Goal: Task Accomplishment & Management: Use online tool/utility

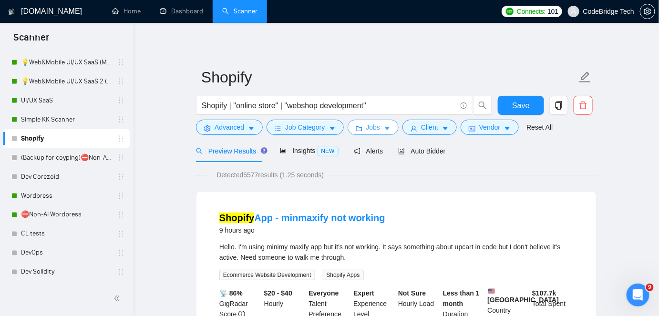
click at [358, 125] on span "folder" at bounding box center [359, 128] width 7 height 7
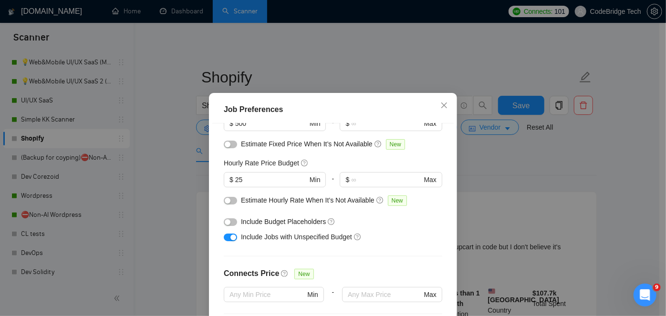
scroll to position [12, 0]
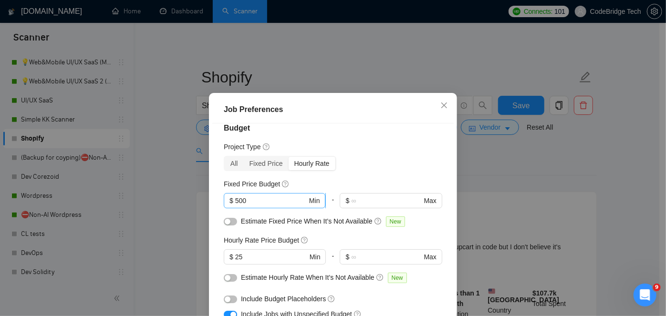
click at [273, 197] on input "500" at bounding box center [271, 201] width 72 height 10
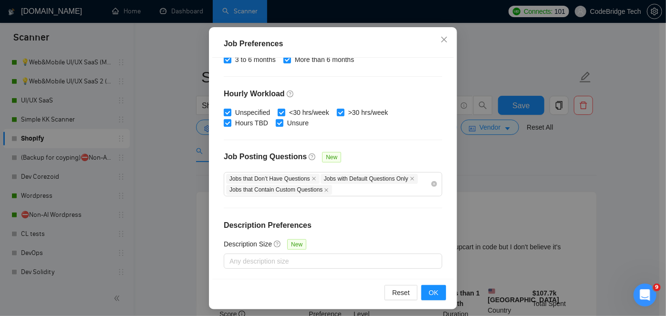
scroll to position [70, 0]
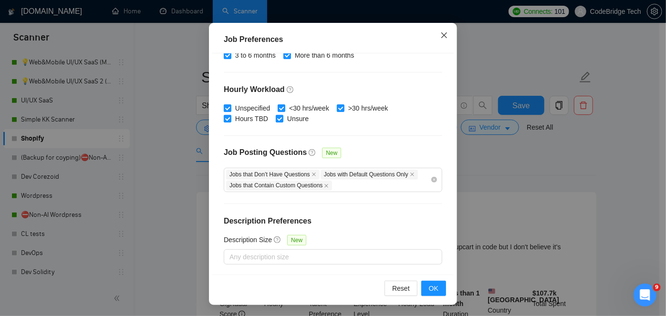
click at [435, 36] on span "Close" at bounding box center [444, 36] width 26 height 26
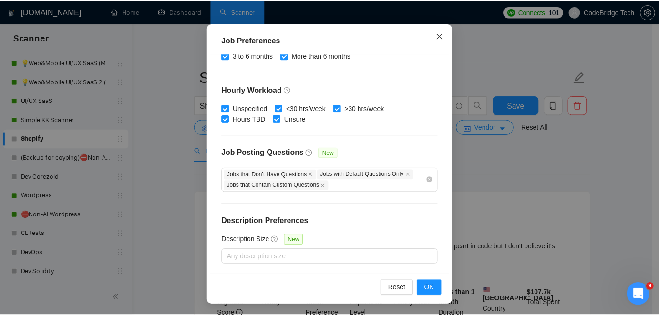
scroll to position [34, 0]
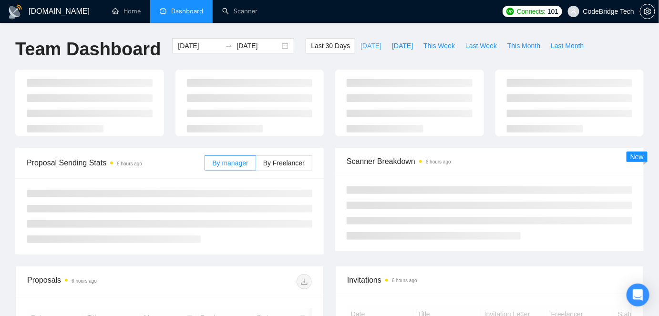
click at [365, 44] on span "[DATE]" at bounding box center [371, 46] width 21 height 10
type input "[DATE]"
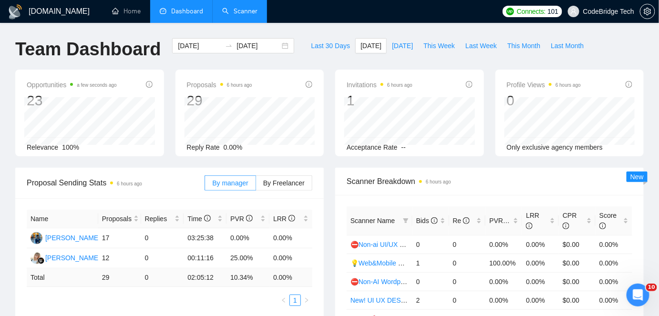
click at [257, 15] on link "Scanner" at bounding box center [239, 11] width 35 height 8
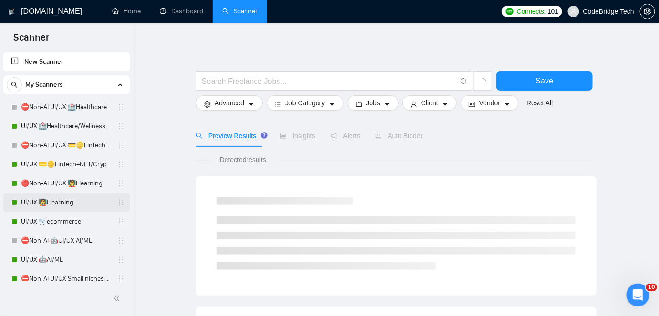
scroll to position [130, 0]
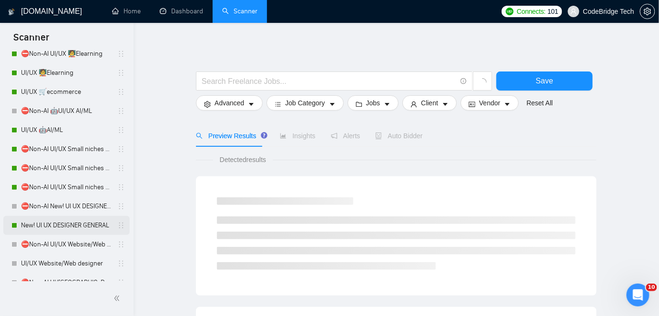
click at [46, 221] on link "New! UI UX DESIGNER GENERAL" at bounding box center [66, 225] width 91 height 19
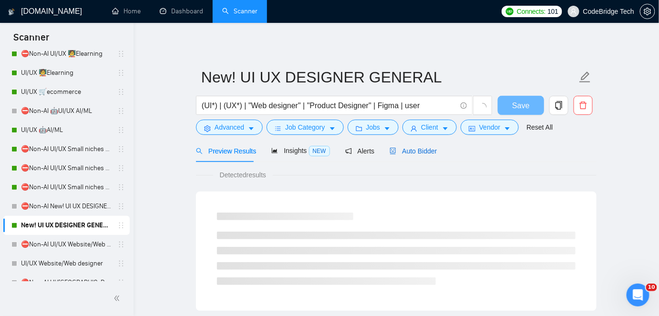
click at [421, 148] on span "Auto Bidder" at bounding box center [413, 151] width 47 height 8
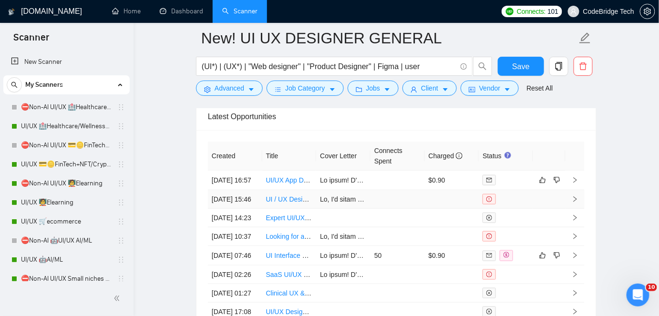
click at [298, 203] on link "UI / UX Designer + Strategist" at bounding box center [309, 200] width 86 height 8
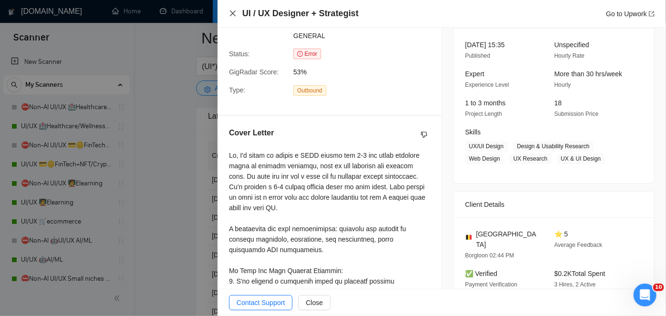
scroll to position [130, 0]
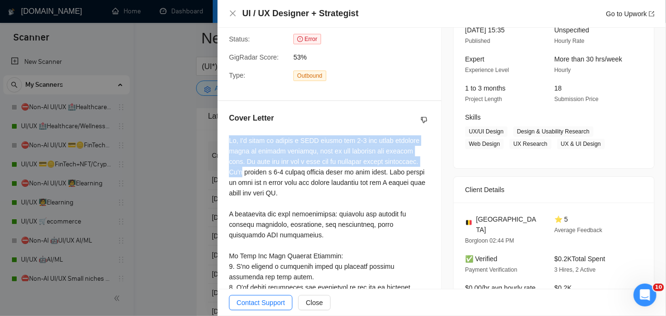
drag, startPoint x: 225, startPoint y: 140, endPoint x: 267, endPoint y: 176, distance: 54.8
click at [267, 176] on div "Cover Letter" at bounding box center [330, 293] width 224 height 385
copy div "Hi, I'm ready to create a 𝐅𝐑𝐄𝐄 mockup for 1-2 key pages commonly found in simil…"
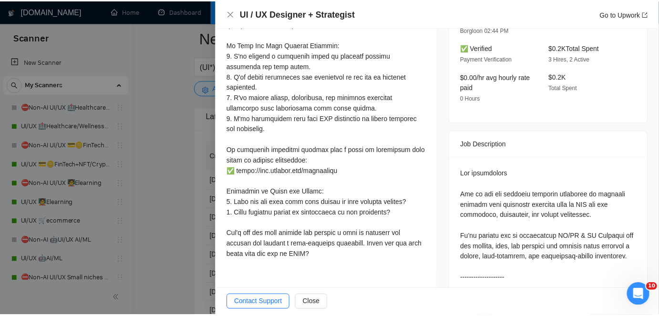
scroll to position [347, 0]
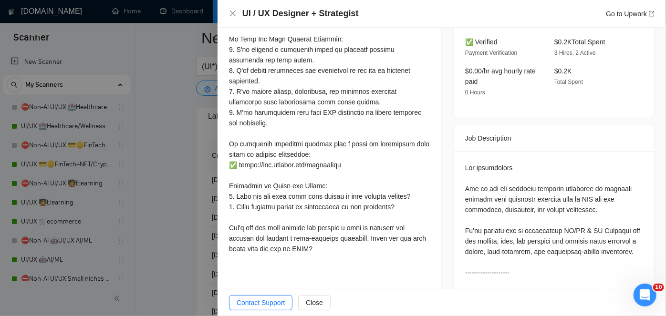
drag, startPoint x: 228, startPoint y: 211, endPoint x: 338, endPoint y: 251, distance: 117.7
click at [338, 251] on div "Cover Letter" at bounding box center [330, 76] width 224 height 385
copy div "𝐥𝐚𝐧 𝐅𝐨𝐫 𝐘𝐨𝐮𝐫 𝐖𝐞𝐛𝐬𝐢𝐭𝐞 𝐑𝐞𝐝𝐞𝐬𝐢𝐠𝐧: 1. I'll conduct a usability audit to evaluate cu…"
click at [181, 153] on div at bounding box center [333, 158] width 666 height 316
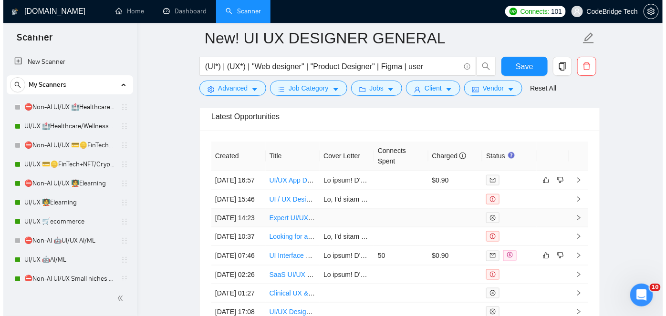
scroll to position [2688, 0]
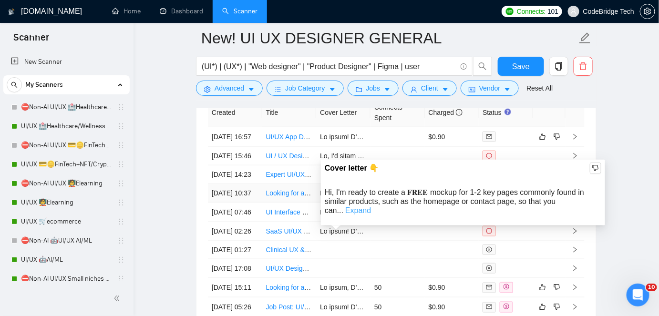
click at [371, 207] on link "Expand" at bounding box center [358, 211] width 26 height 8
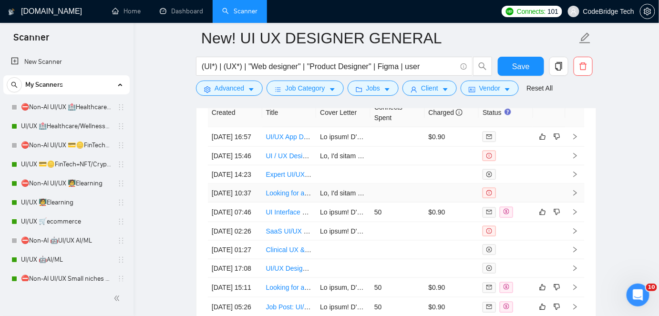
click at [360, 203] on td at bounding box center [343, 193] width 54 height 19
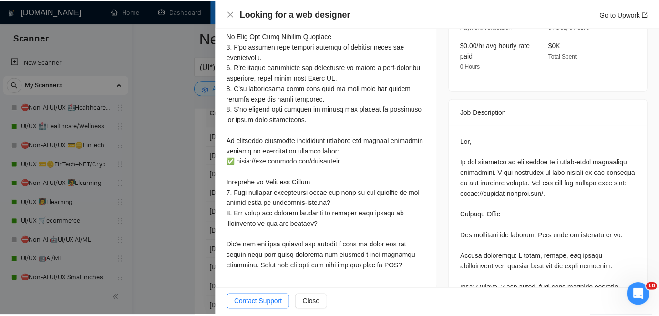
scroll to position [390, 0]
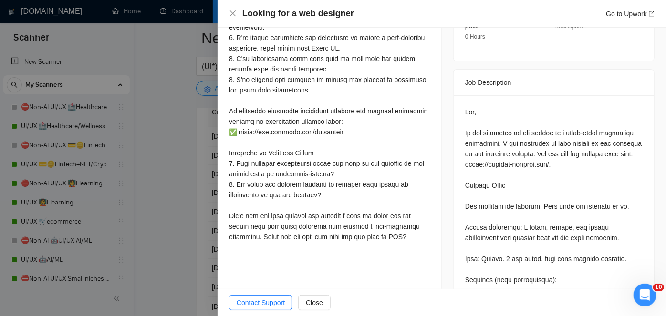
drag, startPoint x: 230, startPoint y: 141, endPoint x: 393, endPoint y: 231, distance: 186.2
click at [393, 231] on div at bounding box center [329, 58] width 201 height 367
copy div "Hi, I'm ready to create a 𝐅𝐑𝐄𝐄 mockup for 1-2 key pages commonly found in simil…"
click at [323, 159] on div at bounding box center [329, 58] width 201 height 367
drag, startPoint x: 351, startPoint y: 119, endPoint x: 232, endPoint y: 120, distance: 118.3
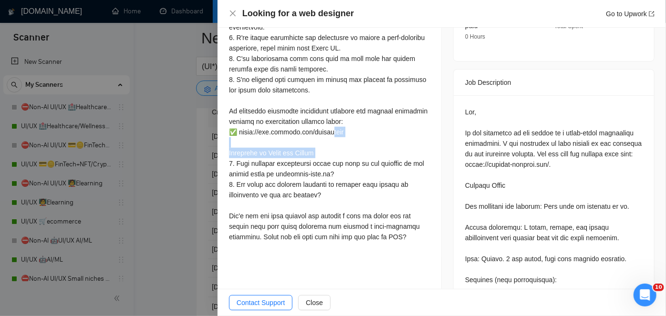
click at [232, 120] on div at bounding box center [329, 58] width 201 height 367
copy div "idge 𝐐𝐮𝐞𝐬𝐭𝐢𝐨𝐧𝐬 𝐭𝐨 𝐀𝐥𝐢𝐠𝐧 𝐨𝐮𝐫 𝐕𝐢𝐬𝐢𝐨𝐧"
click at [173, 124] on div at bounding box center [333, 158] width 666 height 316
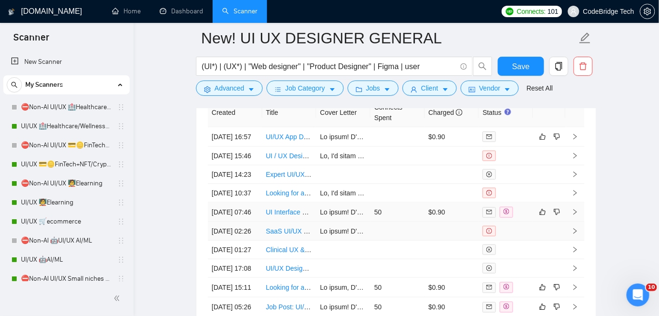
scroll to position [2732, 0]
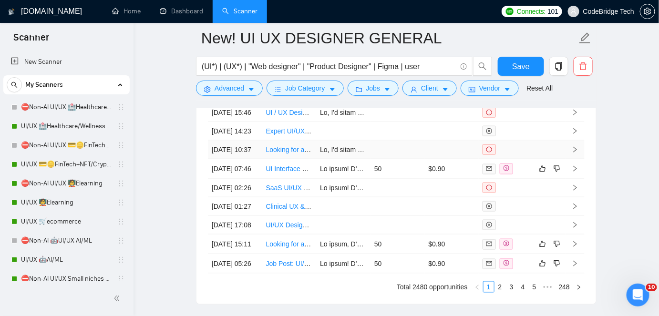
click at [212, 159] on td "09 Sep, 2025 10:37" at bounding box center [235, 150] width 54 height 19
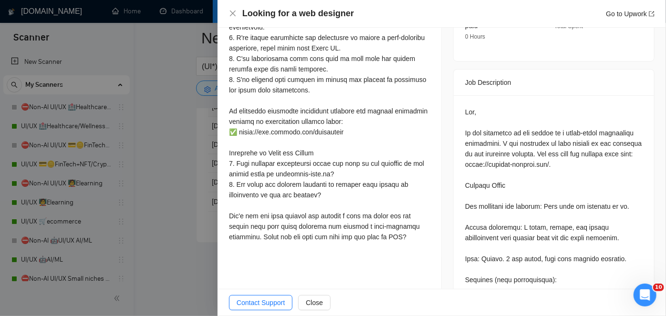
scroll to position [2862, 0]
click at [190, 179] on div at bounding box center [333, 158] width 666 height 316
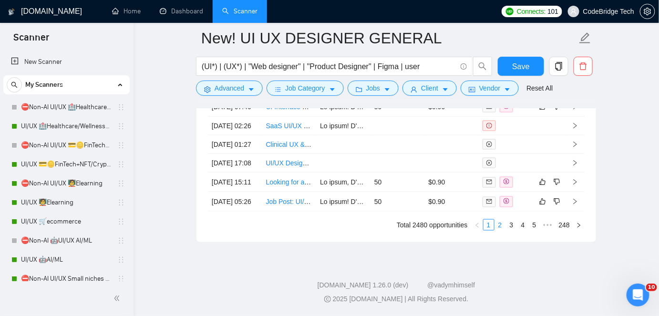
click at [505, 225] on link "2" at bounding box center [500, 225] width 10 height 10
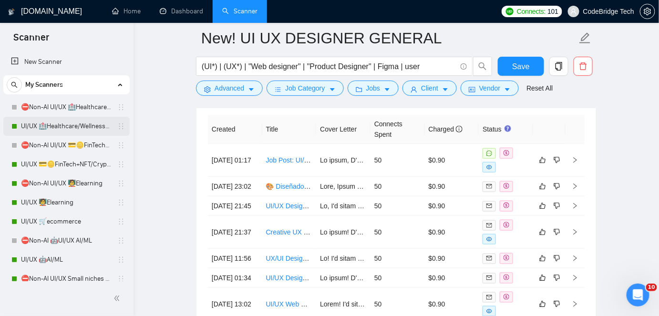
click at [68, 125] on link "UI/UX 🏥Healthcare/Wellness/Sports/Fitness" at bounding box center [66, 126] width 91 height 19
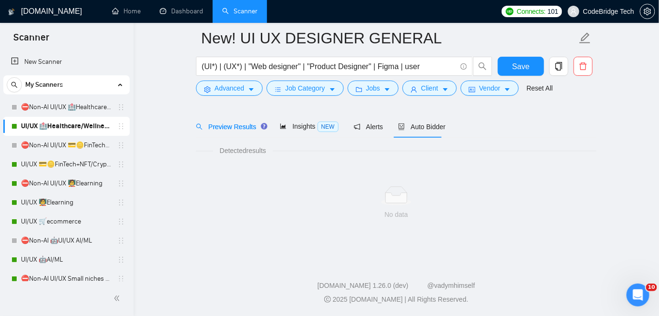
scroll to position [31, 0]
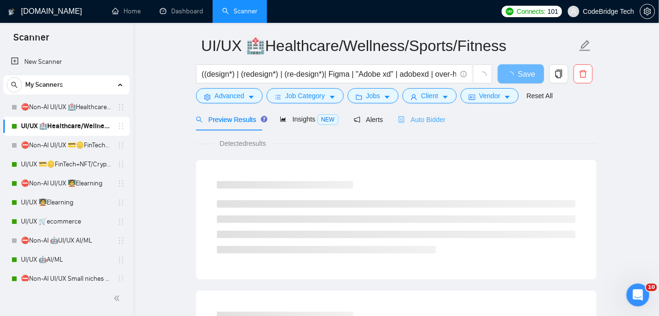
click at [405, 125] on div "Auto Bidder" at bounding box center [421, 119] width 47 height 22
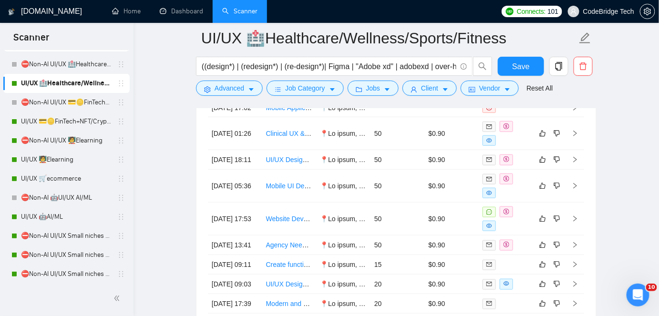
scroll to position [2627, 0]
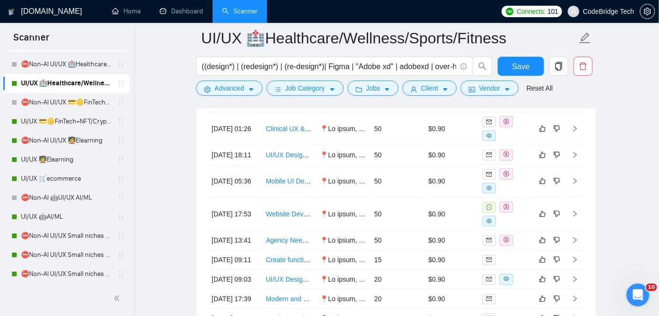
drag, startPoint x: 75, startPoint y: 120, endPoint x: 373, endPoint y: 114, distance: 297.7
click at [75, 120] on link "UI/UX 💳🪙FinTech+NFT/Crypto/Blockchain/Casino" at bounding box center [66, 121] width 91 height 19
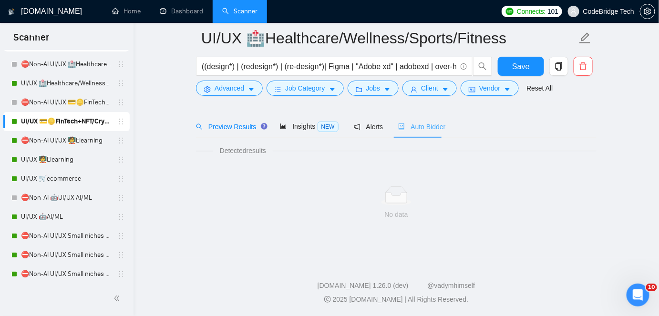
scroll to position [31, 0]
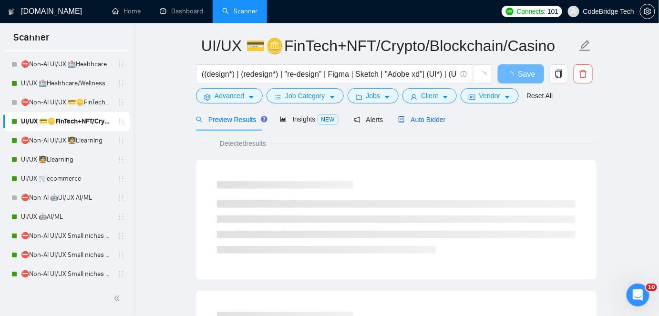
click at [436, 120] on span "Auto Bidder" at bounding box center [421, 120] width 47 height 8
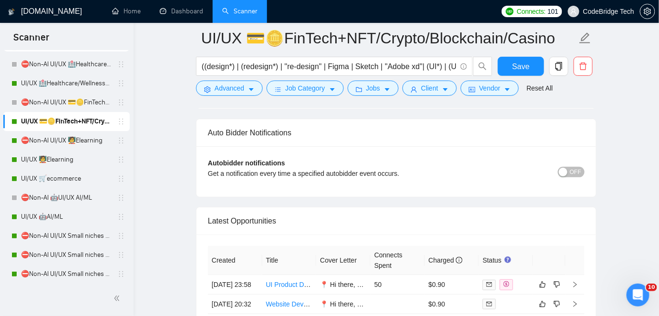
scroll to position [2491, 0]
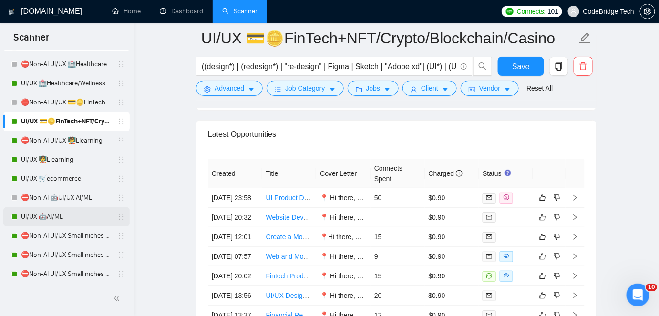
click at [42, 220] on link "UI/UX 🤖AI/ML" at bounding box center [66, 217] width 91 height 19
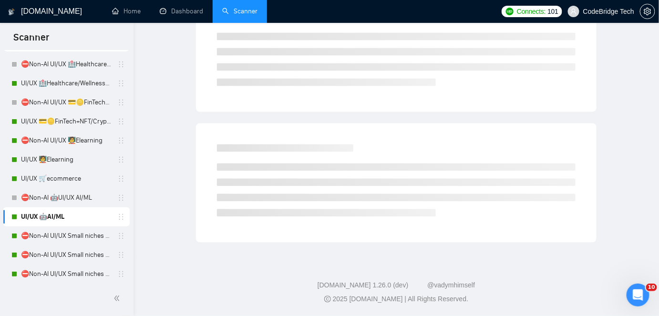
scroll to position [31, 0]
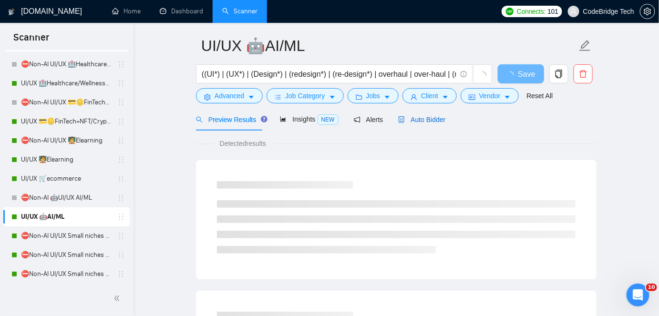
click at [409, 124] on div "Auto Bidder" at bounding box center [421, 119] width 47 height 10
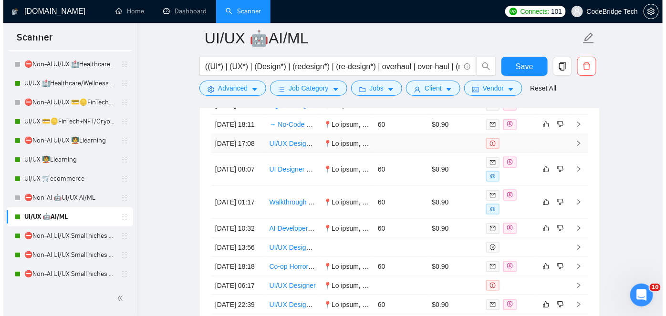
scroll to position [2713, 0]
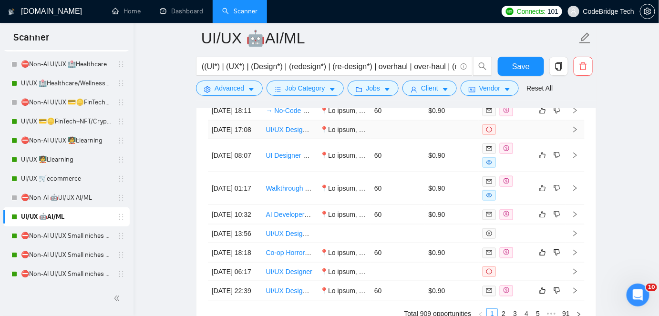
drag, startPoint x: 299, startPoint y: 156, endPoint x: 285, endPoint y: 150, distance: 14.8
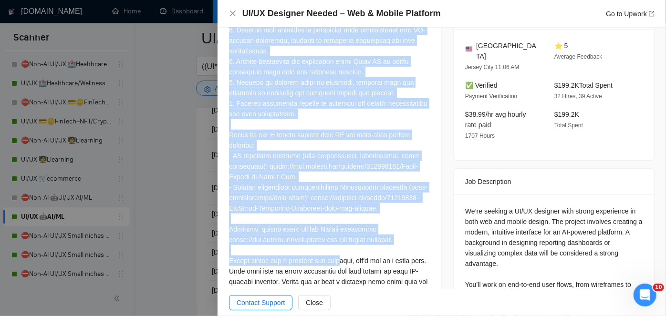
scroll to position [371, 0]
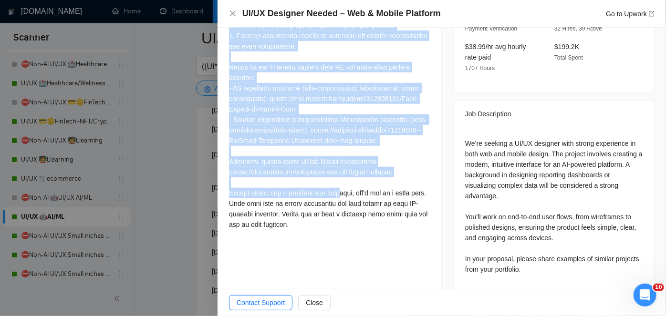
drag, startPoint x: 227, startPoint y: 84, endPoint x: 311, endPoint y: 238, distance: 175.0
click at [311, 238] on div "Cover Letter" at bounding box center [330, 47] width 224 height 396
copy div "📍Hi there, As a strong UI/UX designer with experience in both web and mobile de…"
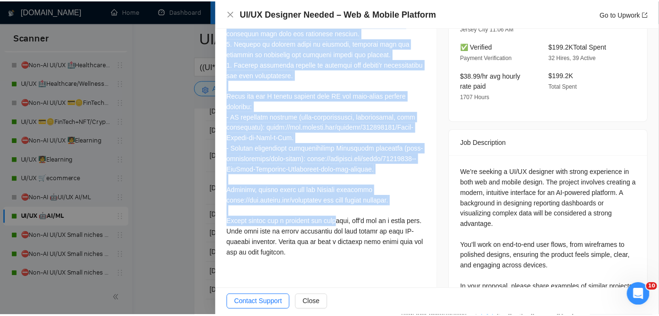
scroll to position [328, 0]
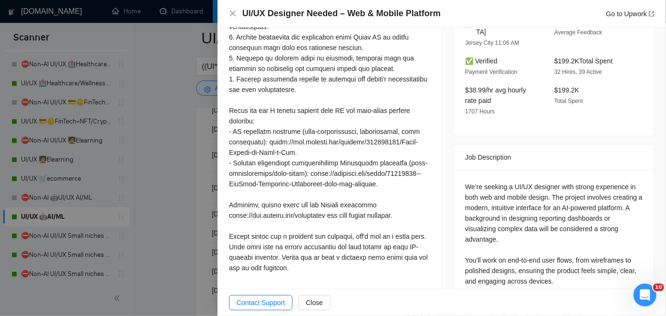
click at [184, 118] on div at bounding box center [333, 158] width 666 height 316
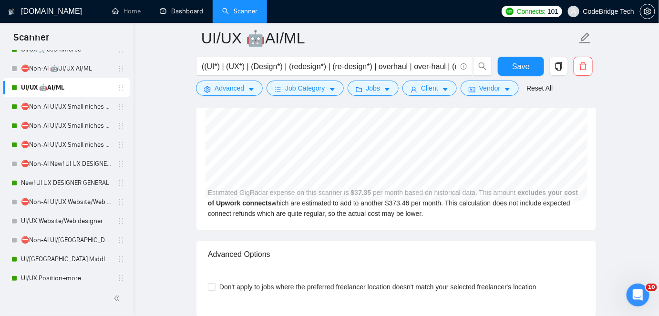
scroll to position [173, 0]
drag, startPoint x: 41, startPoint y: 107, endPoint x: 226, endPoint y: 120, distance: 185.1
click at [42, 107] on link "⛔Non-AI UI/UX Small niches 1 - Productivity/Booking,automotive, travel, social …" at bounding box center [66, 105] width 91 height 19
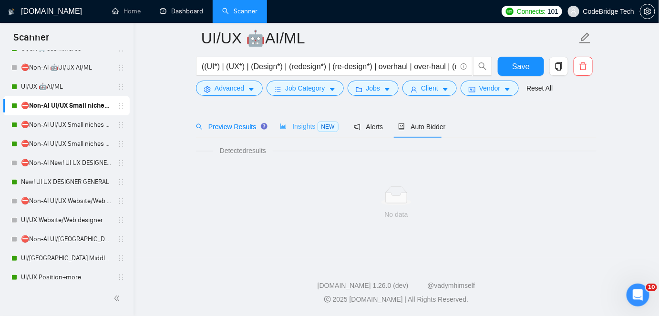
scroll to position [31, 0]
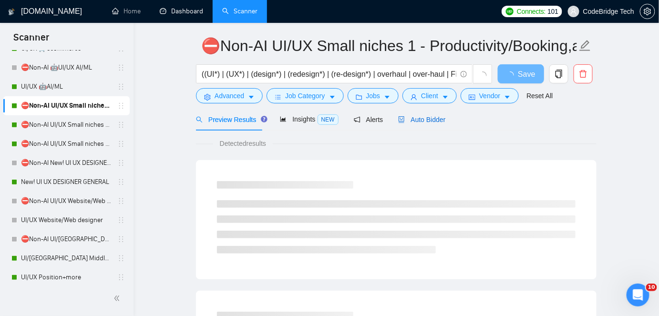
click at [422, 120] on span "Auto Bidder" at bounding box center [421, 120] width 47 height 8
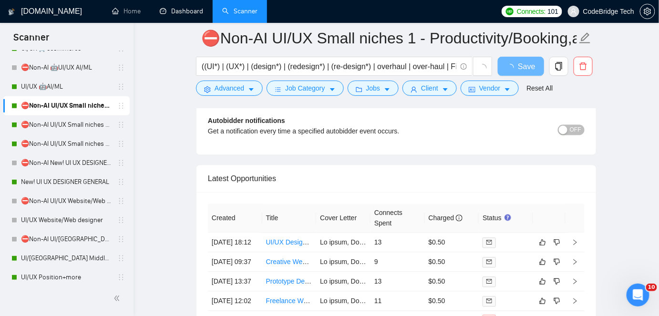
scroll to position [1797, 0]
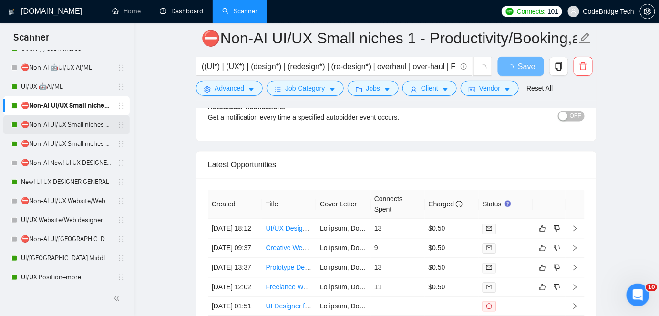
click at [62, 127] on link "⛔Non-AI UI/UX Small niches 2 - HR (Ticketing), Legal,Tax/Logistics" at bounding box center [66, 124] width 91 height 19
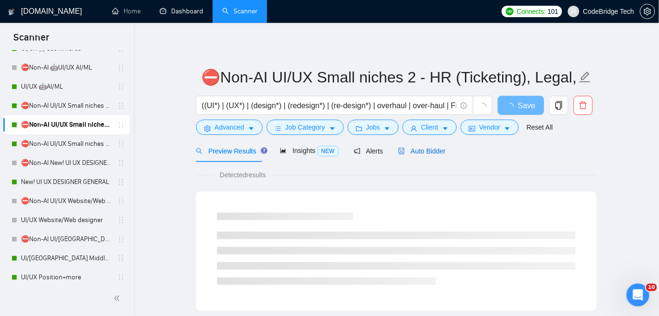
click at [428, 150] on span "Auto Bidder" at bounding box center [421, 151] width 47 height 8
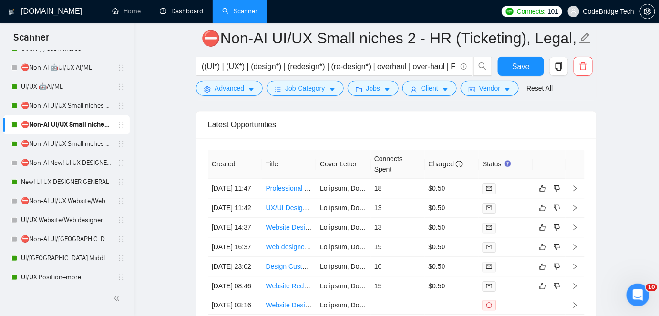
scroll to position [1931, 0]
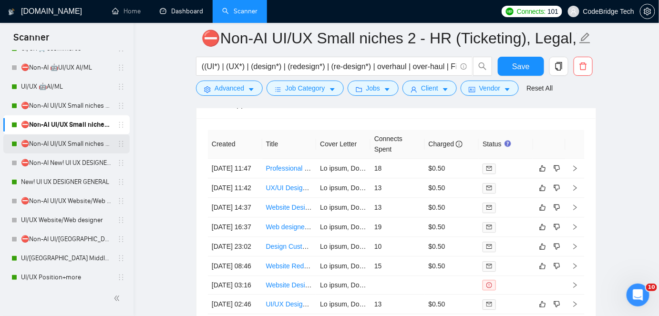
click at [52, 145] on link "⛔Non-AI UI/UX Small niches 3 - NGO/Non-profit/sustainability" at bounding box center [66, 144] width 91 height 19
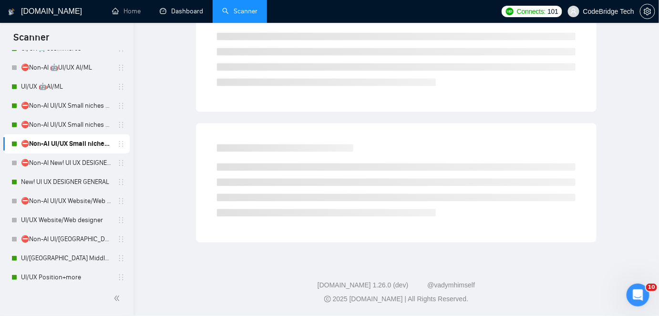
scroll to position [31, 0]
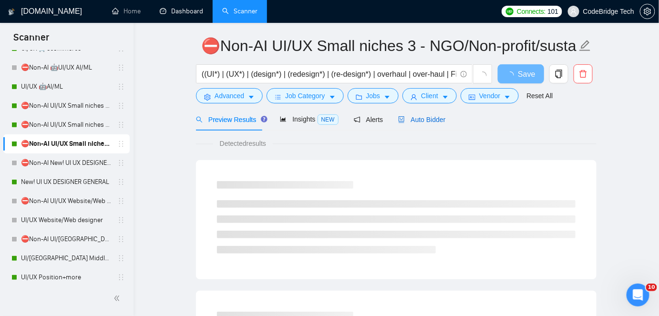
click at [415, 116] on span "Auto Bidder" at bounding box center [421, 120] width 47 height 8
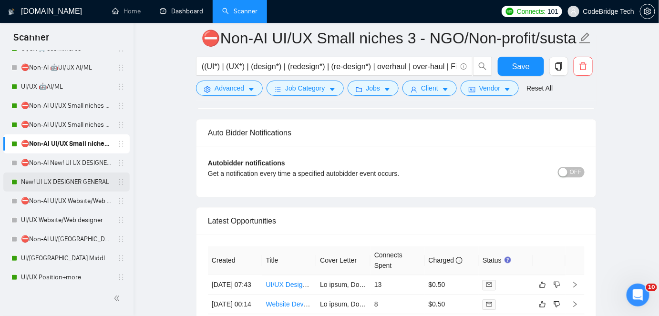
click at [81, 178] on link "New! UI UX DESIGNER GENERAL" at bounding box center [66, 182] width 91 height 19
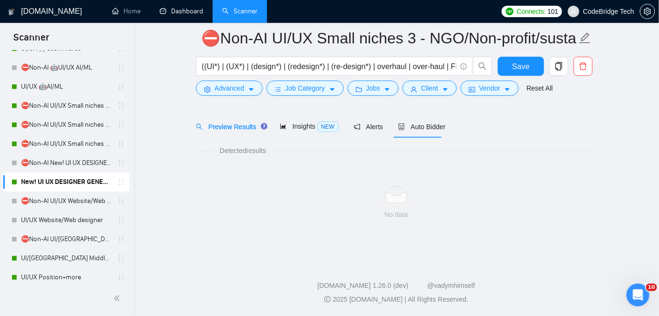
scroll to position [31, 0]
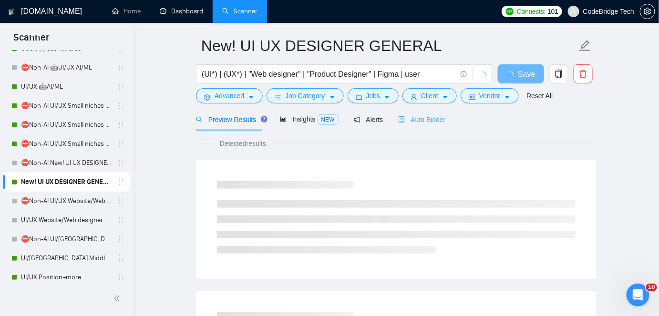
click at [398, 125] on div "Auto Bidder" at bounding box center [421, 119] width 47 height 22
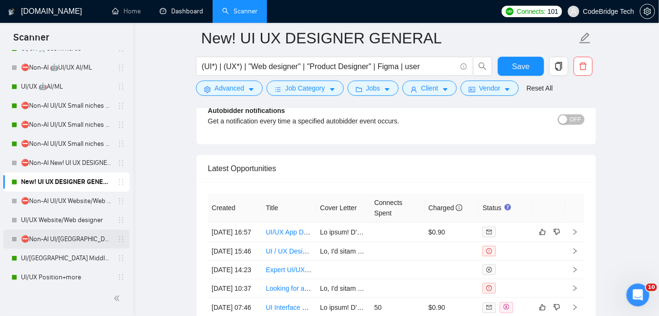
scroll to position [217, 0]
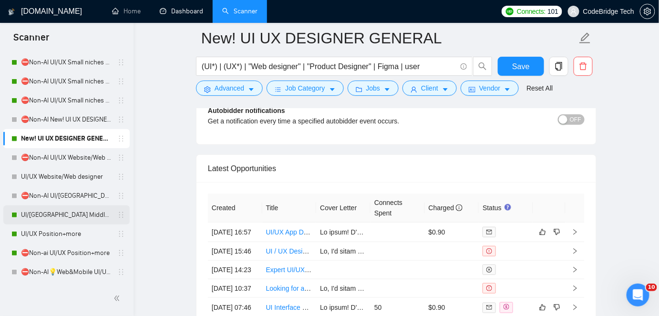
click at [54, 214] on link "UI/[GEOGRAPHIC_DATA] Middle - [GEOGRAPHIC_DATA], [GEOGRAPHIC_DATA], [GEOGRAPHIC…" at bounding box center [66, 215] width 91 height 19
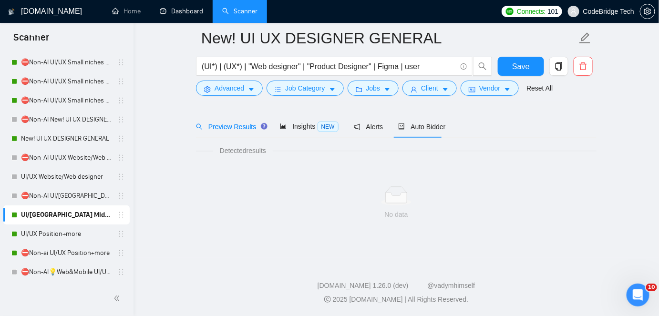
scroll to position [31, 0]
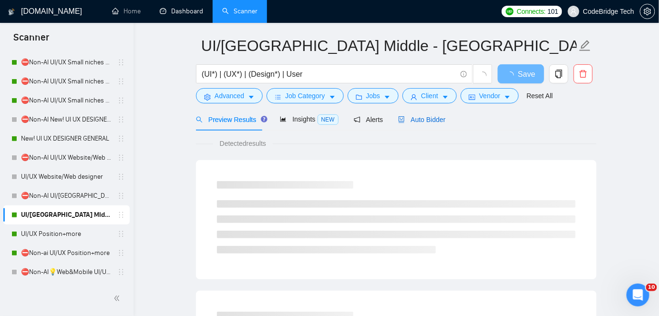
click at [417, 123] on span "Auto Bidder" at bounding box center [421, 120] width 47 height 8
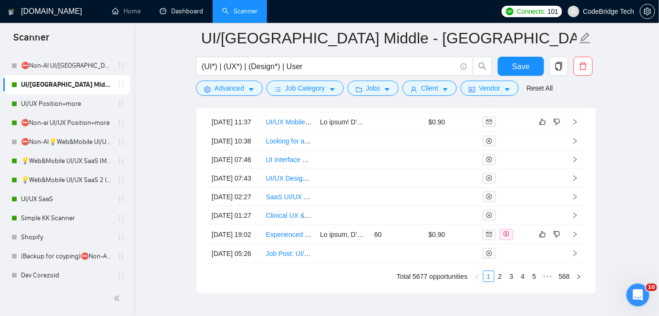
scroll to position [2770, 0]
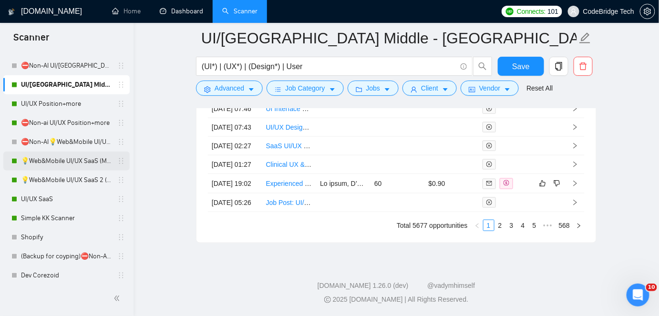
click at [52, 160] on link "💡Web&Mobile UI/UX SaaS (Mariia)" at bounding box center [66, 161] width 91 height 19
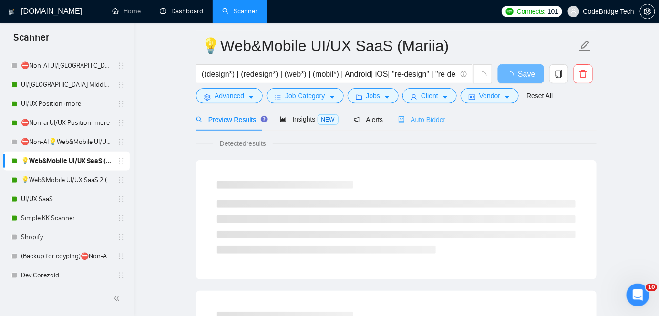
click at [405, 127] on div "Auto Bidder" at bounding box center [421, 119] width 47 height 22
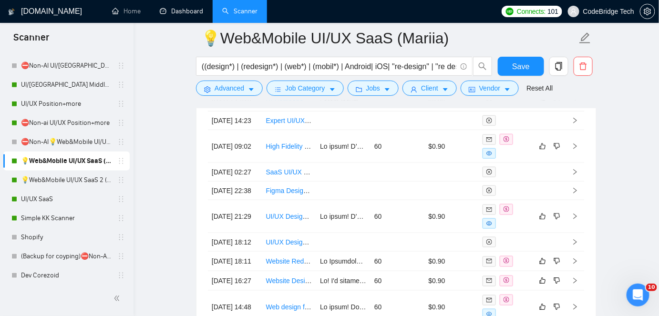
scroll to position [2703, 0]
click at [42, 182] on link "💡Web&Mobile UI/UX SaaS 2 ([PERSON_NAME])" at bounding box center [66, 180] width 91 height 19
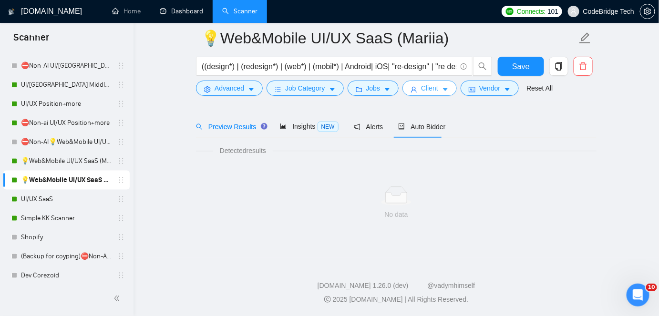
scroll to position [31, 0]
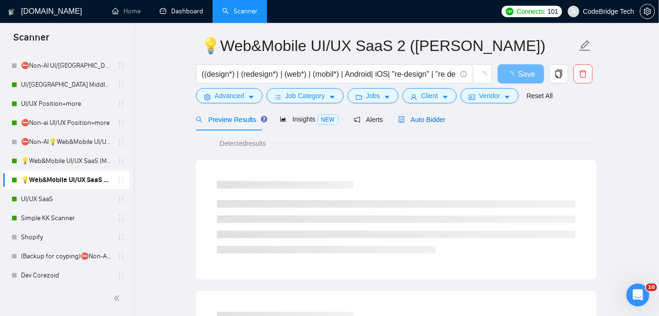
click at [412, 121] on span "Auto Bidder" at bounding box center [421, 120] width 47 height 8
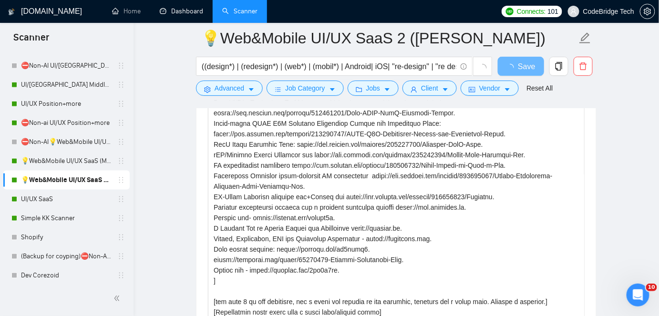
scroll to position [1669, 0]
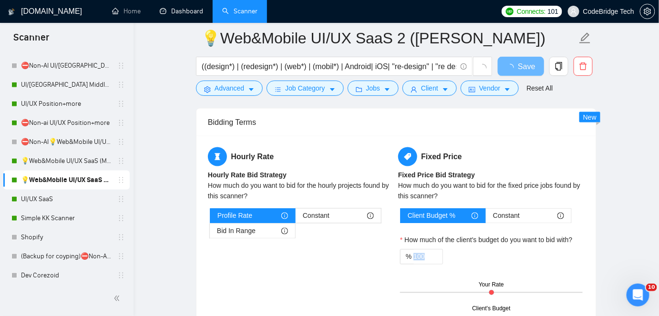
drag, startPoint x: 637, startPoint y: 229, endPoint x: 635, endPoint y: 263, distance: 33.9
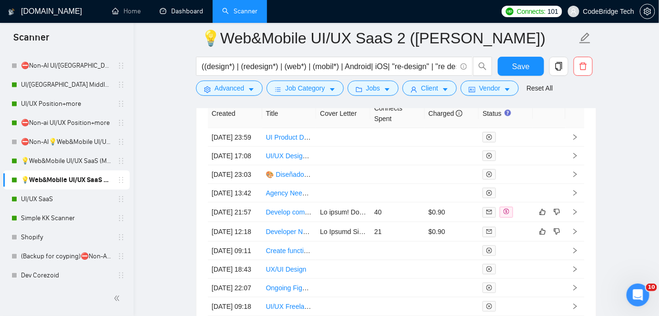
scroll to position [2710, 0]
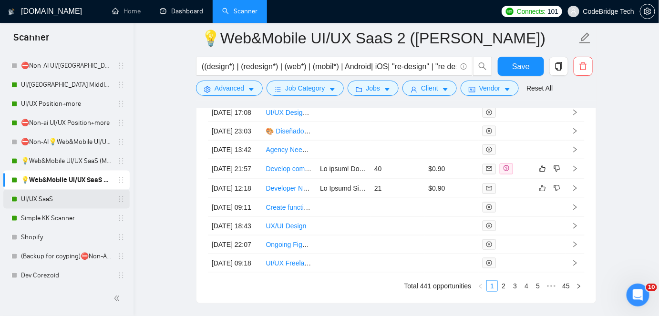
click at [70, 196] on link "UI/UX SaaS" at bounding box center [66, 199] width 91 height 19
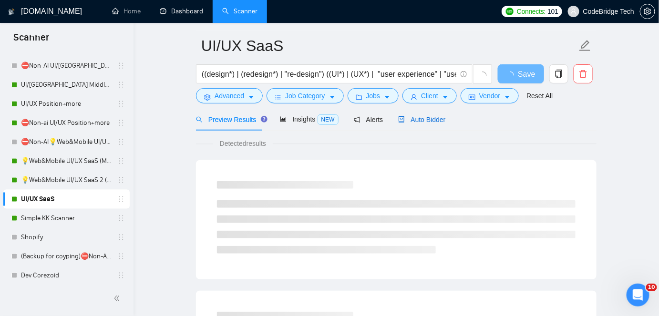
click at [430, 114] on div "Auto Bidder" at bounding box center [421, 119] width 47 height 10
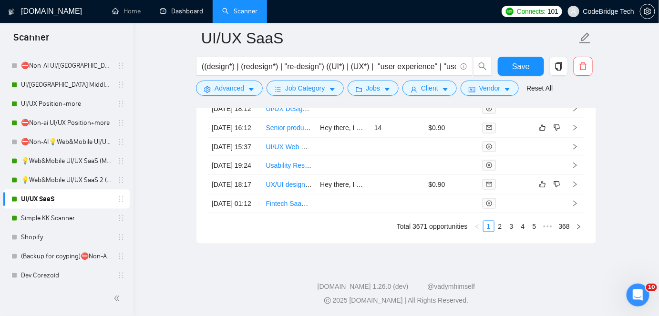
scroll to position [2883, 0]
click at [59, 219] on link "Simple KK Scanner" at bounding box center [66, 218] width 91 height 19
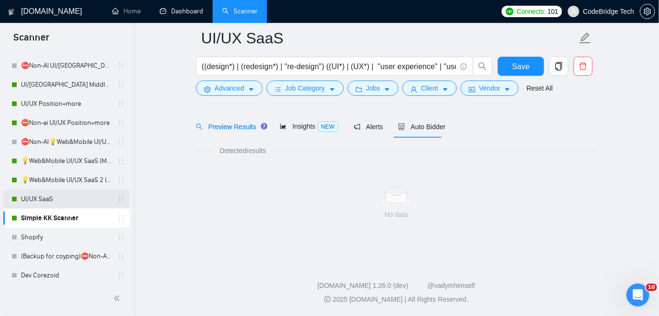
scroll to position [31, 0]
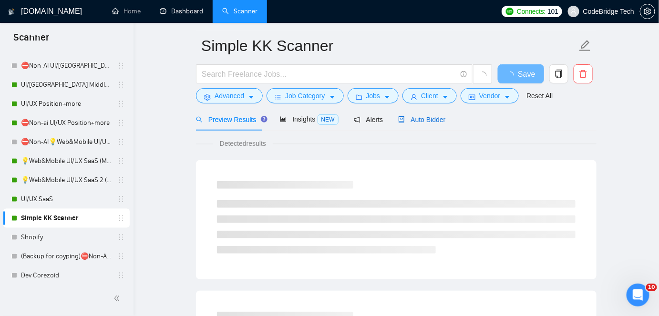
click at [405, 124] on span "Auto Bidder" at bounding box center [421, 120] width 47 height 8
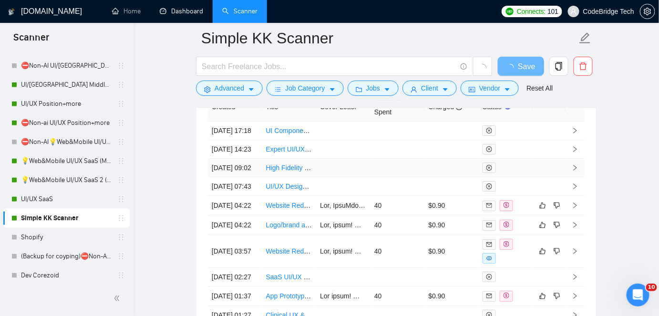
scroll to position [2338, 0]
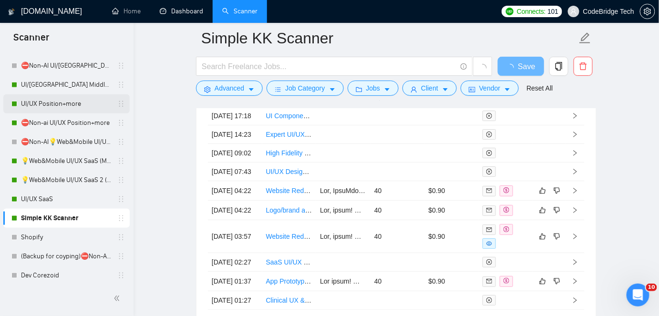
click at [56, 106] on link "UI/UX Position+more" at bounding box center [66, 103] width 91 height 19
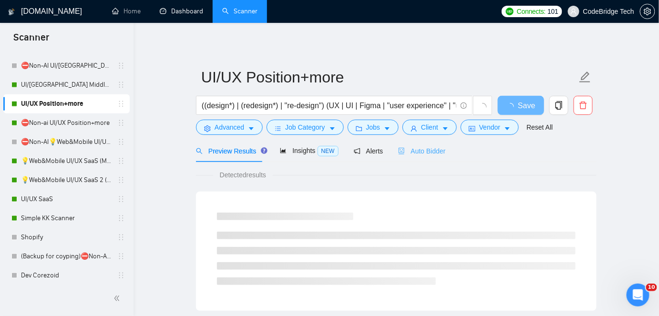
click at [423, 161] on div "Auto Bidder" at bounding box center [421, 151] width 47 height 22
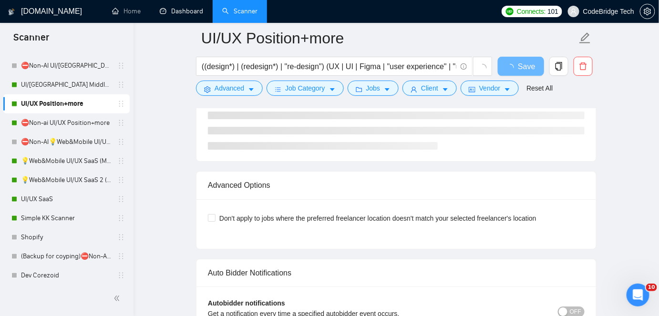
scroll to position [2391, 0]
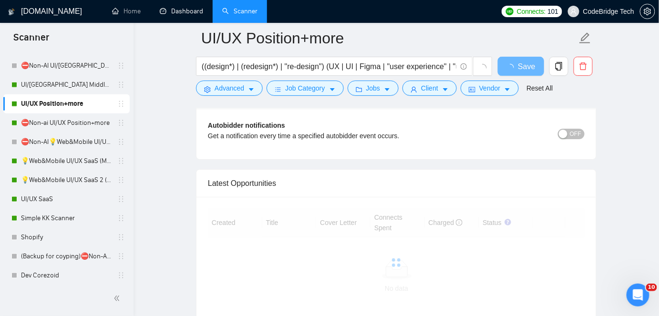
drag, startPoint x: 663, startPoint y: 19, endPoint x: 7, endPoint y: 10, distance: 656.4
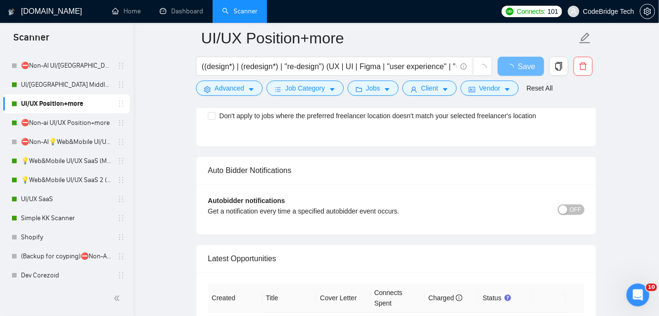
scroll to position [2521, 0]
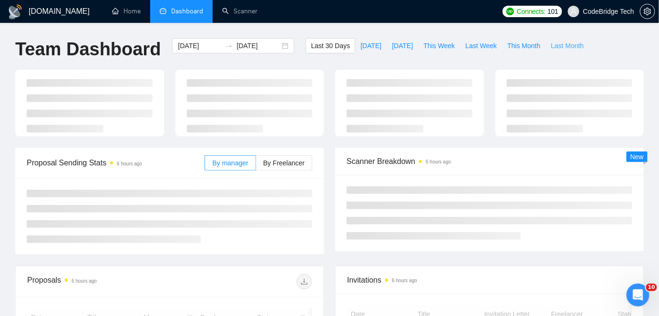
click at [551, 46] on span "Last Month" at bounding box center [567, 46] width 33 height 10
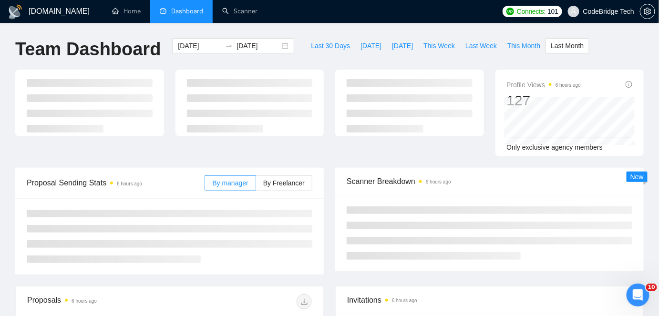
type input "[DATE]"
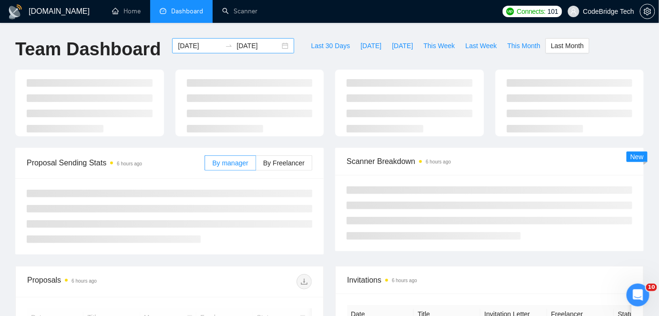
click at [239, 49] on input "[DATE]" at bounding box center [258, 46] width 43 height 10
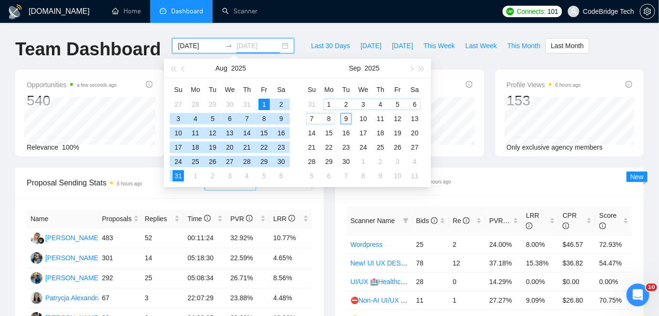
type input "[DATE]"
click at [346, 118] on div "9" at bounding box center [346, 118] width 11 height 11
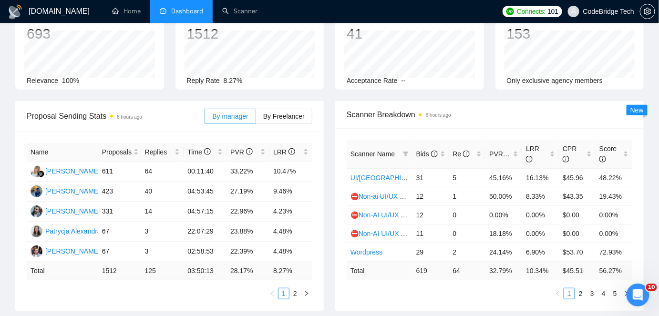
scroll to position [86, 0]
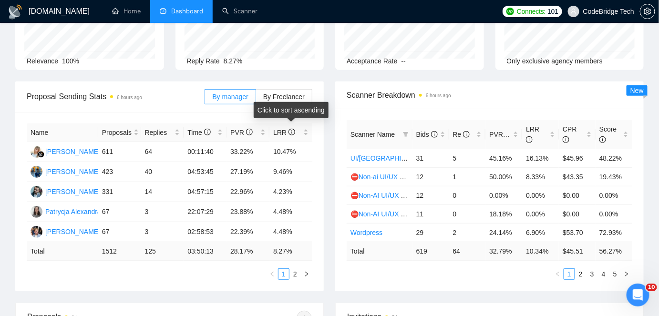
click at [296, 103] on div "Click to sort ascending" at bounding box center [291, 110] width 75 height 16
click at [298, 94] on span "By Freelancer" at bounding box center [284, 97] width 42 height 8
click at [256, 99] on input "By Freelancer" at bounding box center [256, 99] width 0 height 0
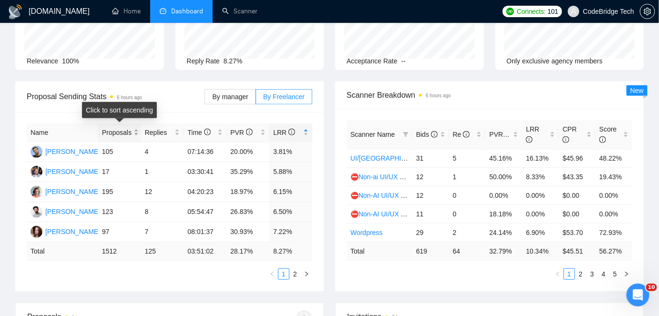
click at [116, 133] on span "Proposals" at bounding box center [117, 132] width 30 height 10
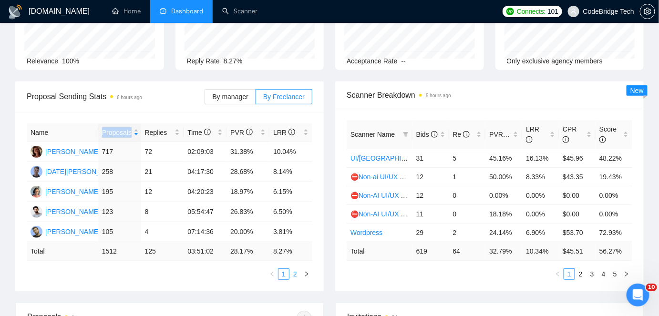
click at [294, 276] on link "2" at bounding box center [295, 274] width 10 height 10
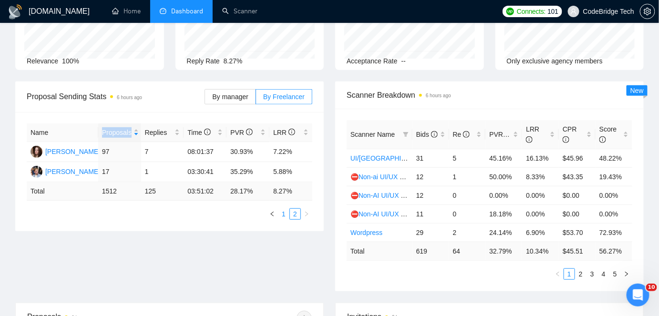
click at [287, 214] on link "1" at bounding box center [284, 214] width 10 height 10
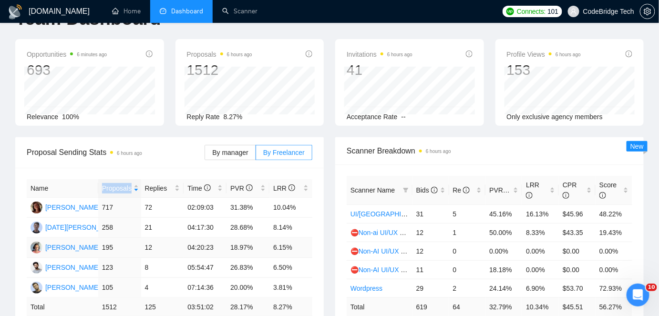
scroll to position [0, 0]
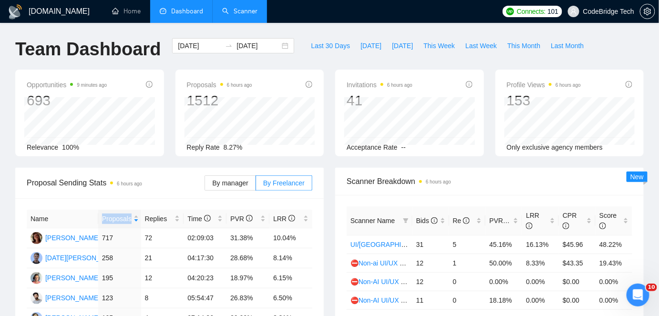
click at [230, 10] on link "Scanner" at bounding box center [239, 11] width 35 height 8
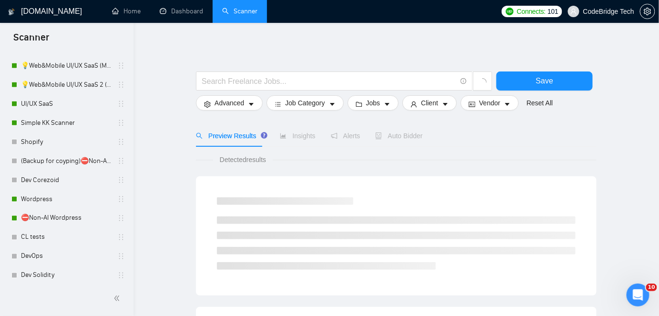
scroll to position [446, 0]
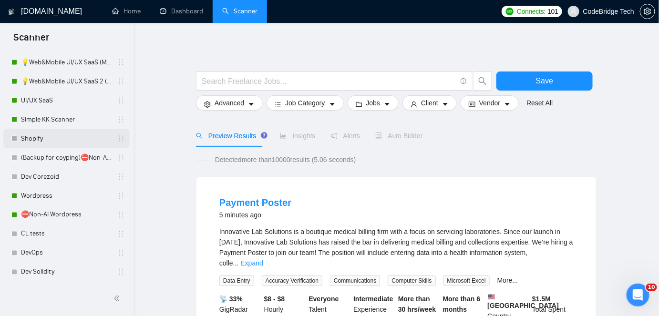
click at [31, 137] on link "Shopify" at bounding box center [66, 138] width 91 height 19
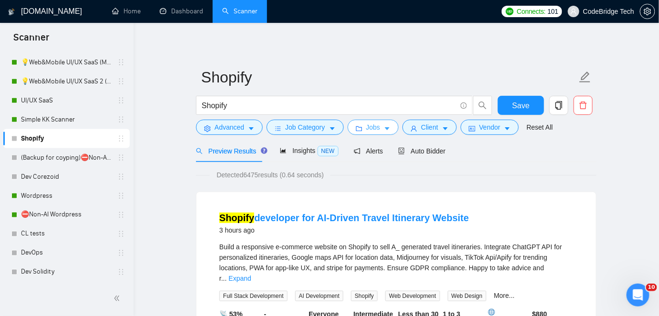
click at [385, 130] on icon "caret-down" at bounding box center [387, 128] width 7 height 7
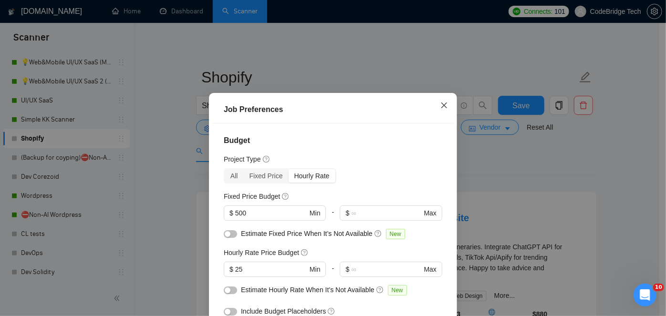
click at [436, 103] on span "Close" at bounding box center [444, 106] width 26 height 26
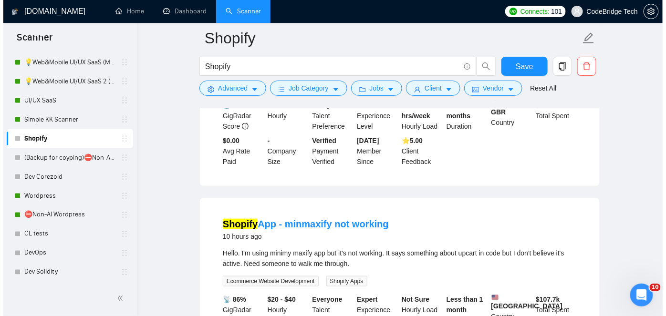
scroll to position [86, 0]
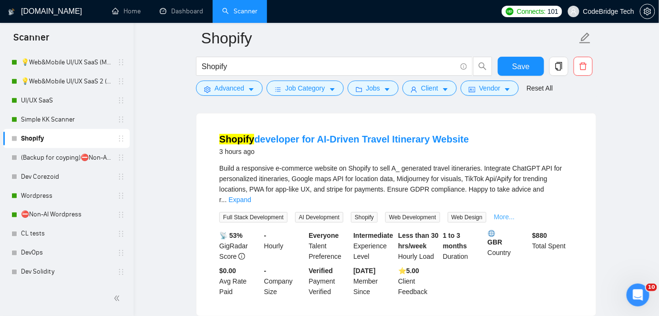
click at [500, 213] on link "More..." at bounding box center [504, 217] width 21 height 8
click at [251, 196] on link "Expand" at bounding box center [240, 200] width 22 height 8
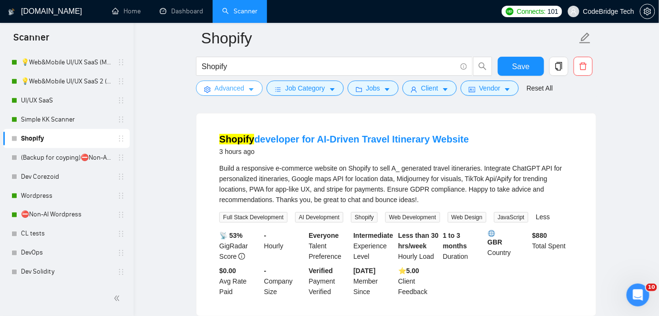
click at [241, 90] on span "Advanced" at bounding box center [230, 88] width 30 height 10
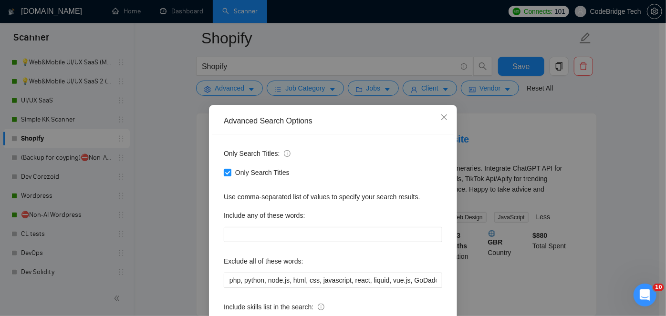
scroll to position [43, 0]
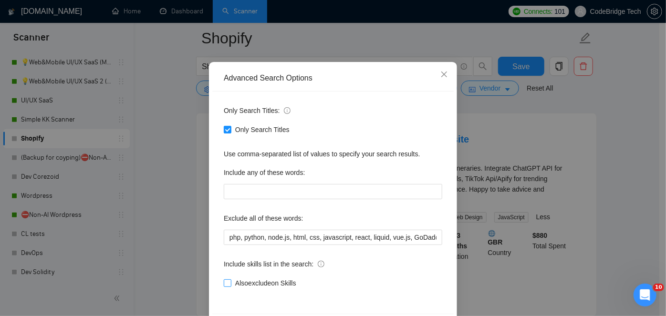
click at [227, 282] on input "Also exclude on Skills" at bounding box center [227, 283] width 7 height 7
checkbox input "true"
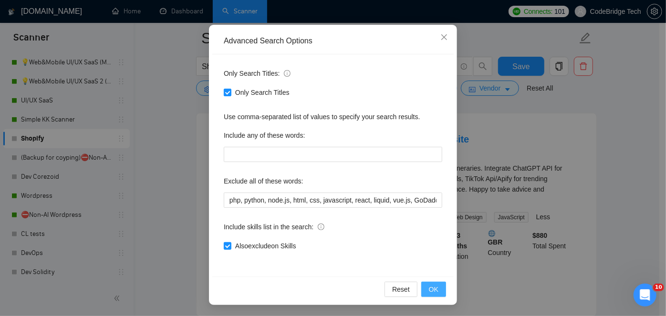
click at [439, 291] on button "OK" at bounding box center [433, 289] width 25 height 15
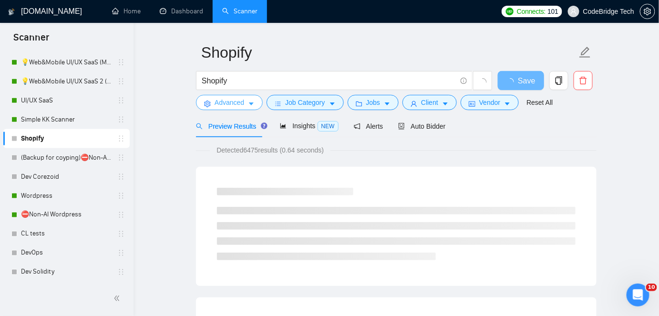
scroll to position [0, 0]
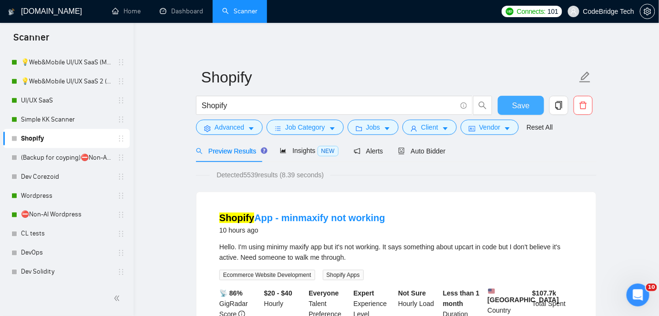
click at [509, 108] on button "Save" at bounding box center [521, 105] width 46 height 19
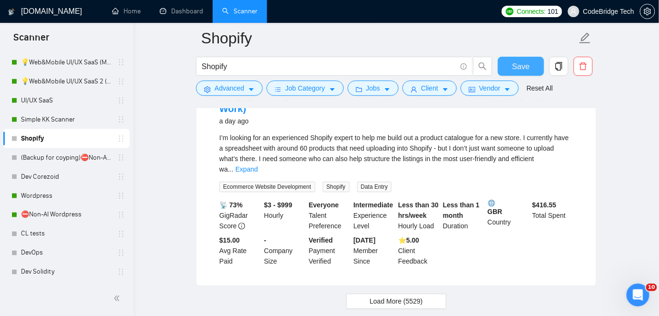
scroll to position [2034, 0]
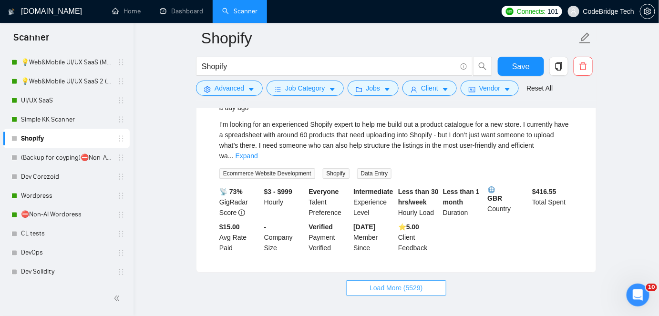
click at [383, 283] on span "Load More (5529)" at bounding box center [396, 288] width 53 height 10
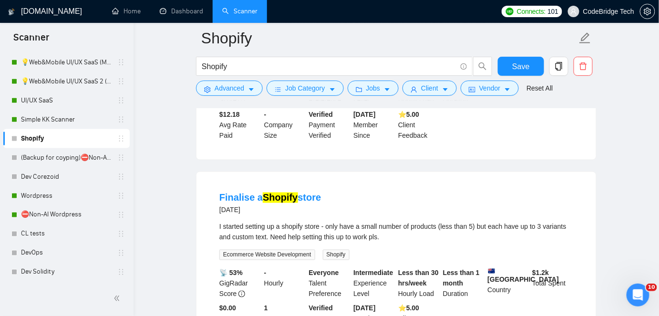
scroll to position [4056, 0]
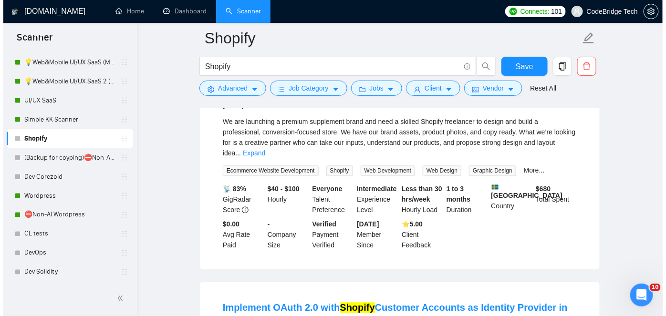
scroll to position [5444, 0]
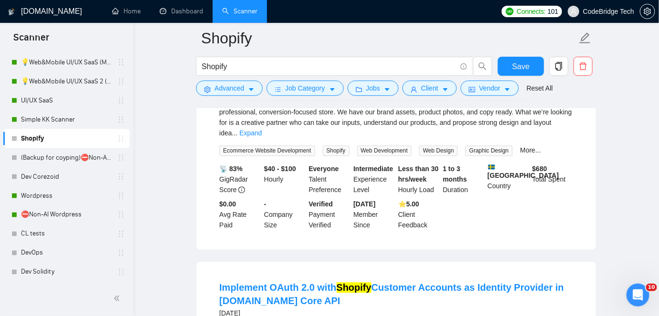
drag, startPoint x: 319, startPoint y: 259, endPoint x: 341, endPoint y: 260, distance: 21.5
copy span "ASP.NET"
click at [232, 90] on span "Advanced" at bounding box center [230, 88] width 30 height 10
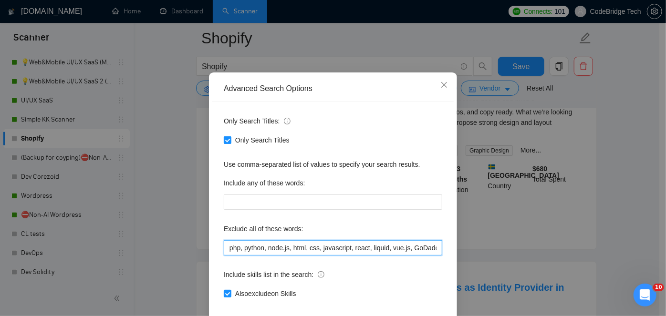
click at [224, 256] on input "php, python, node.js, html, css, javascript, react, liquid, vue.js, GoDaddy, "g…" at bounding box center [333, 247] width 218 height 15
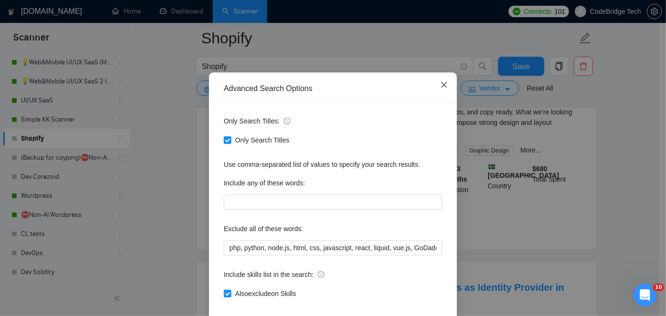
click at [441, 98] on span "Close" at bounding box center [444, 86] width 26 height 26
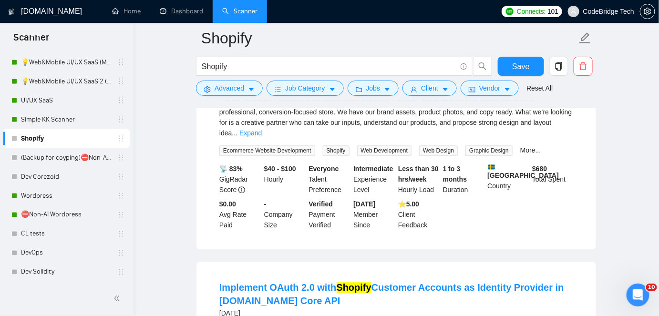
drag, startPoint x: 319, startPoint y: 255, endPoint x: 355, endPoint y: 255, distance: 36.3
copy span "ASP.NET Core"
click at [231, 93] on span "Advanced" at bounding box center [230, 88] width 30 height 10
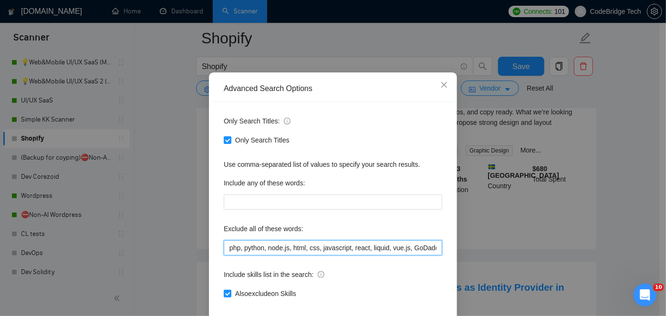
click at [225, 256] on input "php, python, node.js, html, css, javascript, react, liquid, vue.js, GoDaddy, "g…" at bounding box center [333, 247] width 218 height 15
paste input "ASP.NET Core"
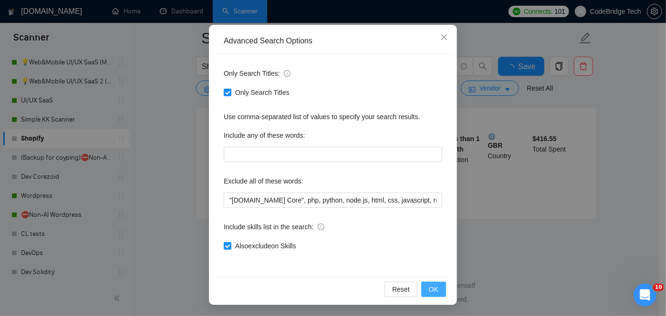
scroll to position [2034, 0]
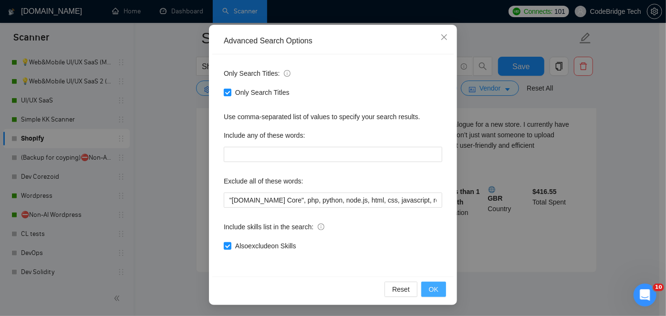
click at [434, 290] on span "OK" at bounding box center [434, 289] width 10 height 10
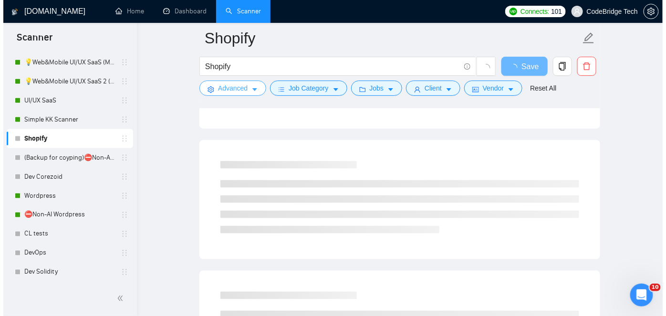
scroll to position [0, 0]
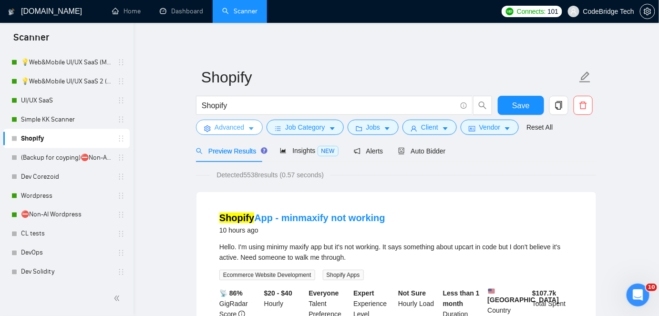
click at [254, 126] on icon "caret-down" at bounding box center [251, 128] width 7 height 7
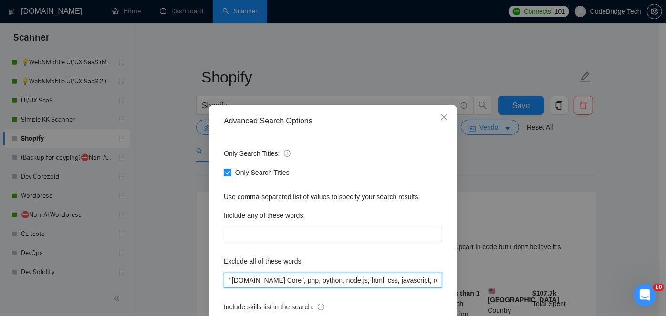
click at [224, 277] on input ""ASP.NET Core", php, python, node.js, html, css, javascript, react, liquid, vue…" at bounding box center [333, 280] width 218 height 15
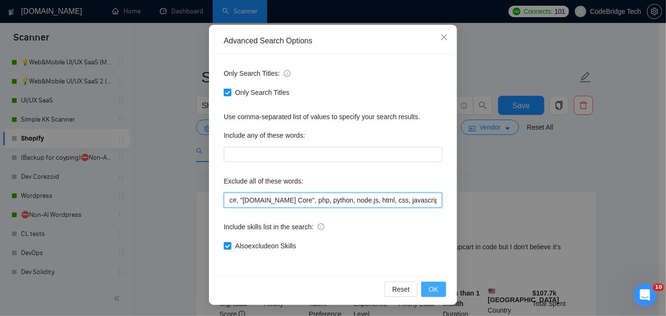
type input "c#, "ASP.NET Core", php, python, node.js, html, css, javascript, react, liquid,…"
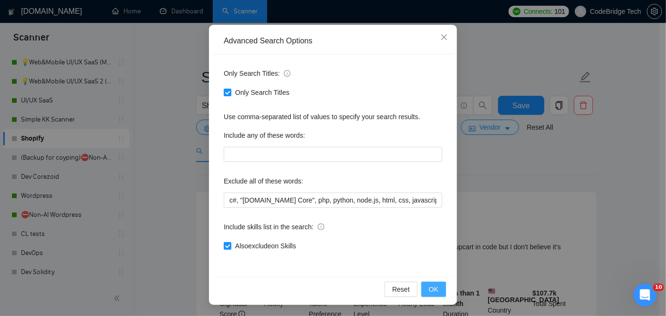
click at [437, 287] on button "OK" at bounding box center [433, 289] width 25 height 15
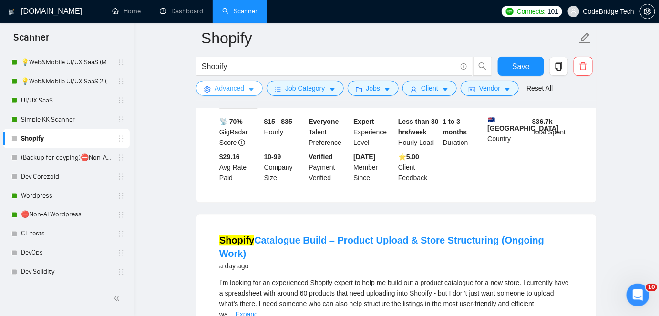
scroll to position [1884, 0]
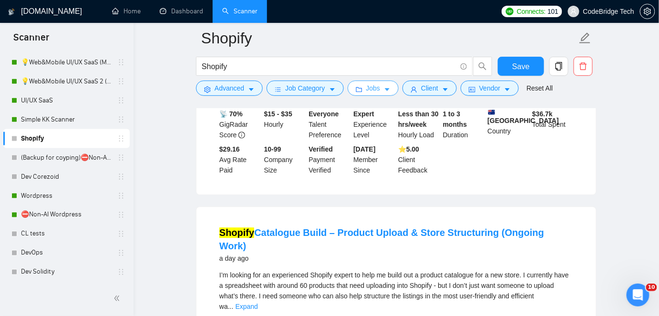
click at [377, 88] on button "Jobs" at bounding box center [374, 88] width 52 height 15
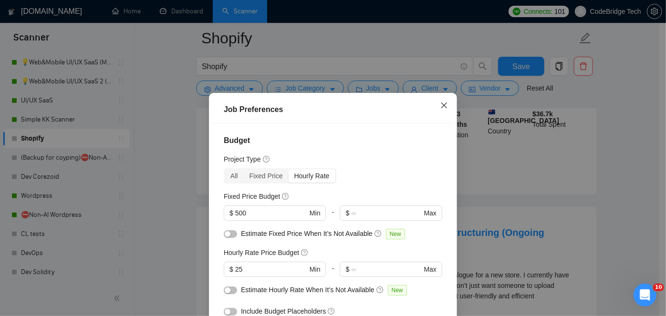
click at [443, 108] on icon "close" at bounding box center [444, 106] width 6 height 6
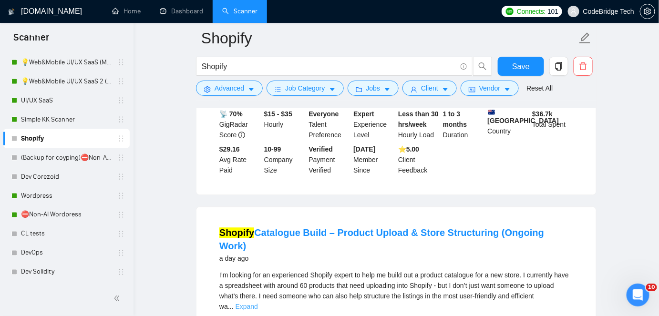
click at [258, 303] on link "Expand" at bounding box center [247, 307] width 22 height 8
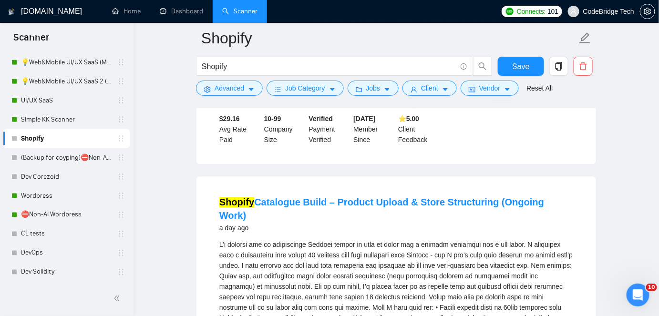
scroll to position [1927, 0]
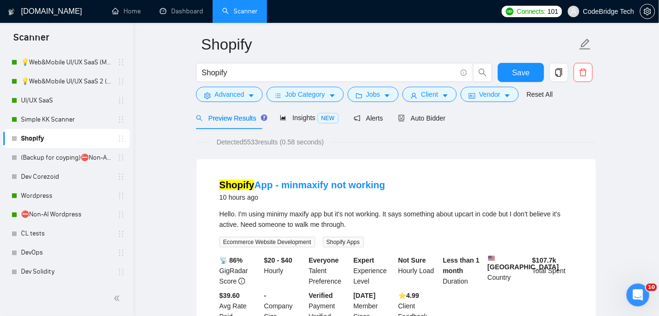
scroll to position [260, 0]
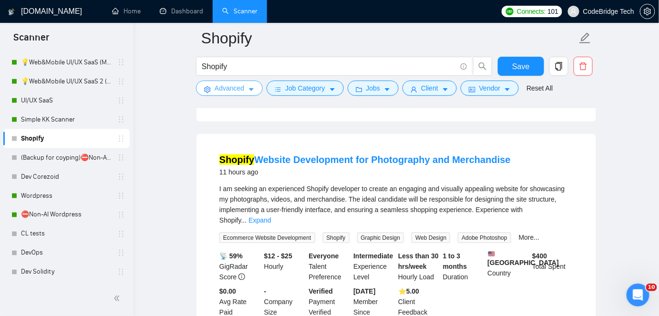
click at [201, 88] on button "Advanced" at bounding box center [229, 88] width 67 height 15
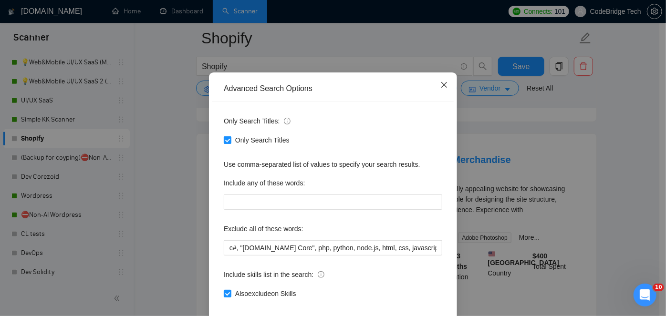
click at [432, 98] on span "Close" at bounding box center [444, 86] width 26 height 26
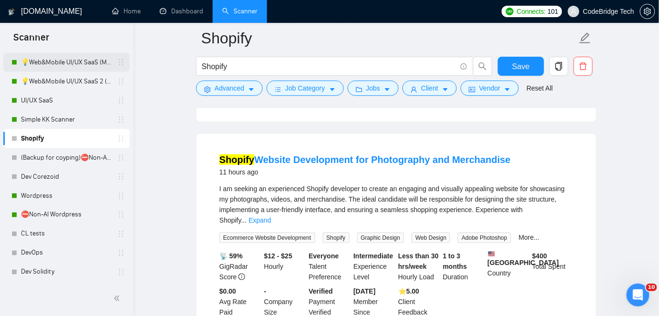
click at [58, 67] on link "💡Web&Mobile UI/UX SaaS (Mariia)" at bounding box center [66, 62] width 91 height 19
click at [522, 68] on span "Save" at bounding box center [520, 67] width 17 height 12
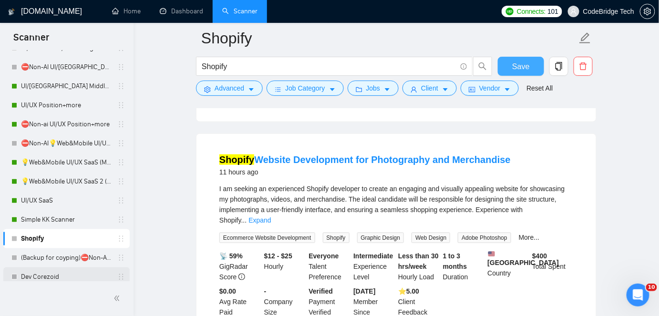
scroll to position [272, 0]
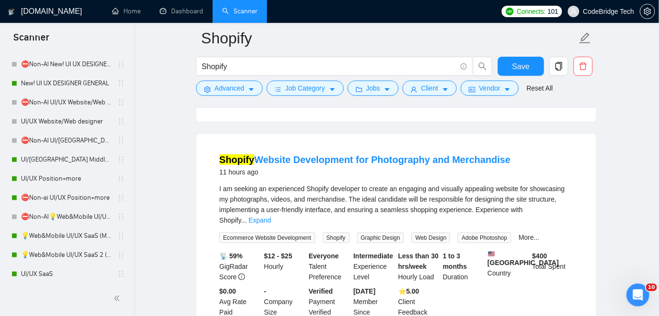
drag, startPoint x: 63, startPoint y: 83, endPoint x: 162, endPoint y: 45, distance: 105.2
click at [63, 83] on link "New! UI UX DESIGNER GENERAL" at bounding box center [66, 83] width 91 height 19
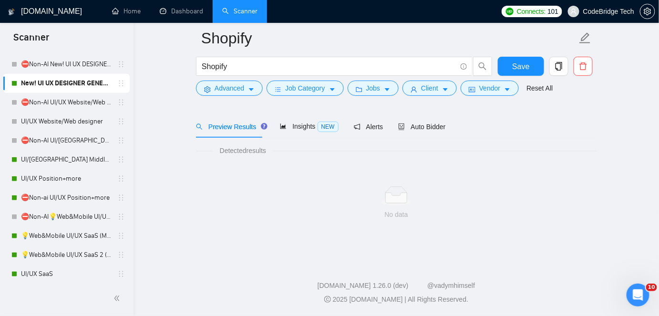
scroll to position [31, 0]
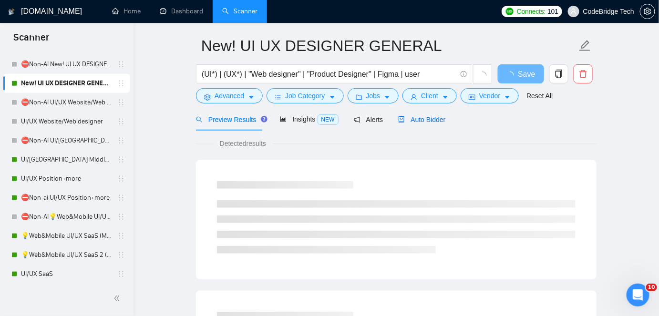
click at [432, 119] on span "Auto Bidder" at bounding box center [421, 120] width 47 height 8
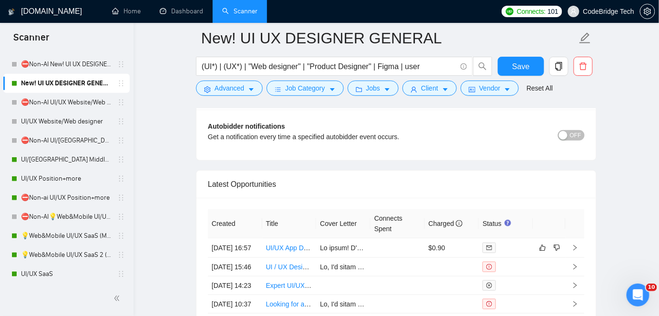
scroll to position [2634, 0]
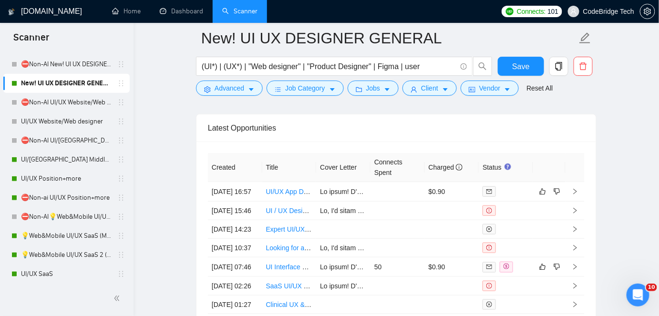
drag, startPoint x: 58, startPoint y: 160, endPoint x: 126, endPoint y: 38, distance: 139.6
click at [58, 160] on link "UI/[GEOGRAPHIC_DATA] Middle - [GEOGRAPHIC_DATA], [GEOGRAPHIC_DATA], [GEOGRAPHIC…" at bounding box center [66, 159] width 91 height 19
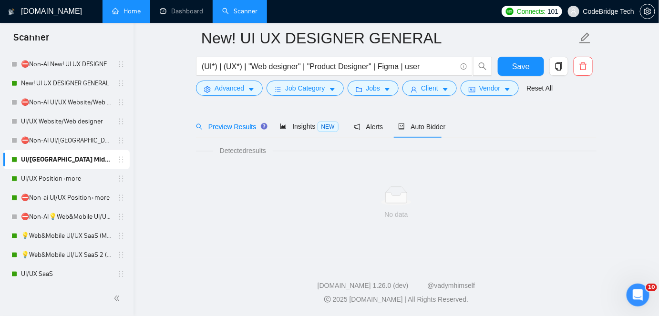
scroll to position [31, 0]
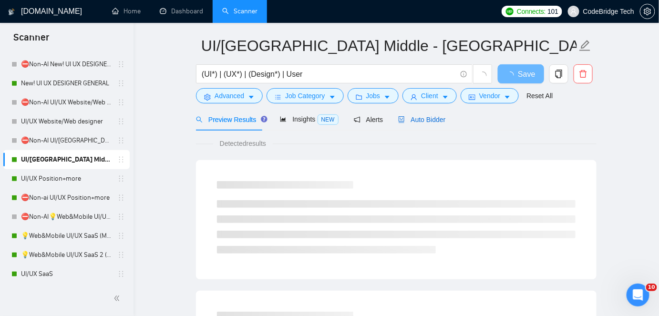
click at [427, 121] on span "Auto Bidder" at bounding box center [421, 120] width 47 height 8
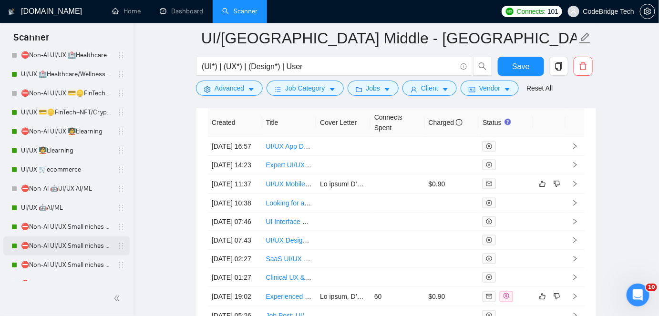
scroll to position [99, 0]
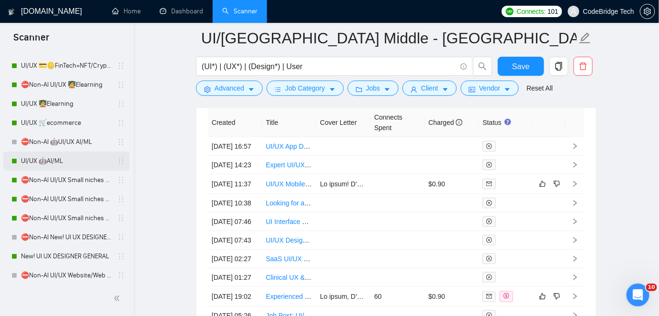
click at [56, 161] on link "UI/UX 🤖AI/ML" at bounding box center [66, 161] width 91 height 19
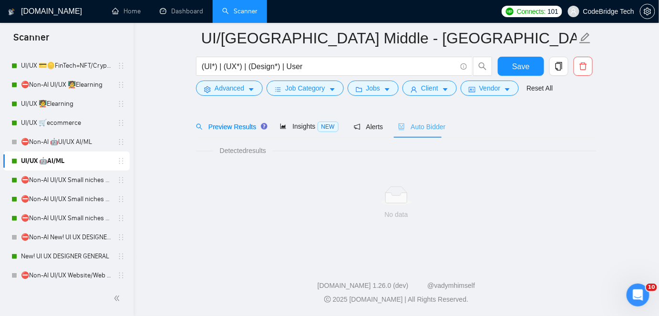
scroll to position [31, 0]
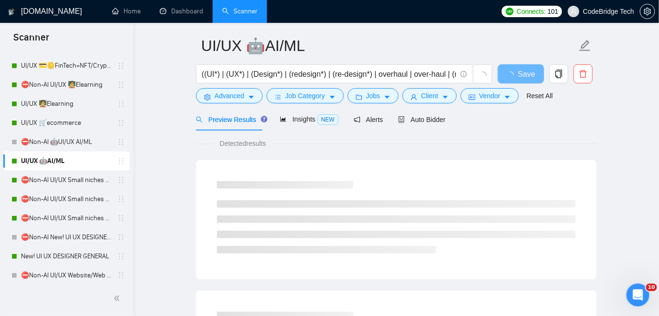
drag, startPoint x: 420, startPoint y: 125, endPoint x: 623, endPoint y: 50, distance: 217.2
click at [420, 125] on div "Auto Bidder" at bounding box center [421, 119] width 47 height 22
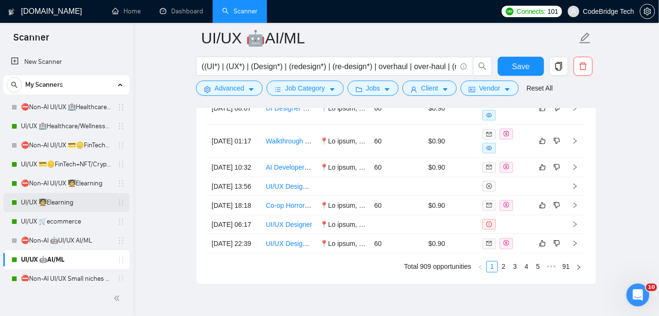
click at [60, 106] on link "⛔Non-AI UI/UX 🏥Healthcare/Wellness/Sports/Fitness" at bounding box center [66, 107] width 91 height 19
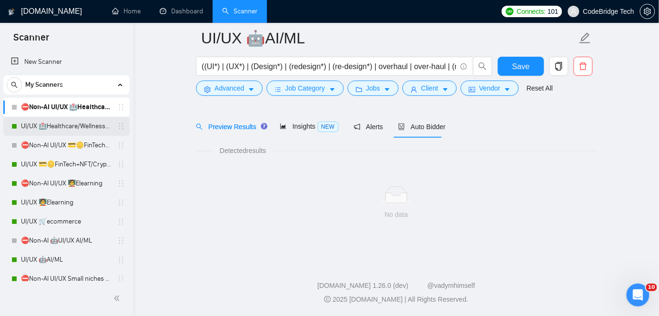
click at [60, 124] on link "UI/UX 🏥Healthcare/Wellness/Sports/Fitness" at bounding box center [66, 126] width 91 height 19
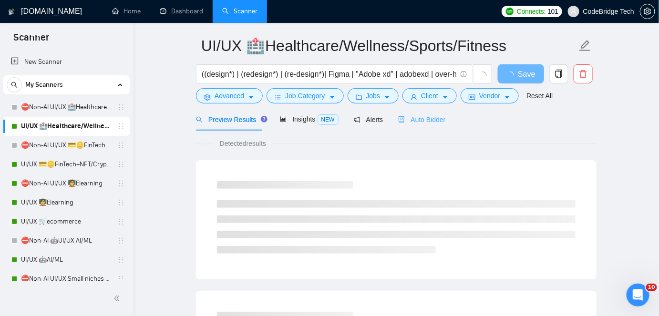
click at [408, 111] on div "Auto Bidder" at bounding box center [421, 119] width 47 height 22
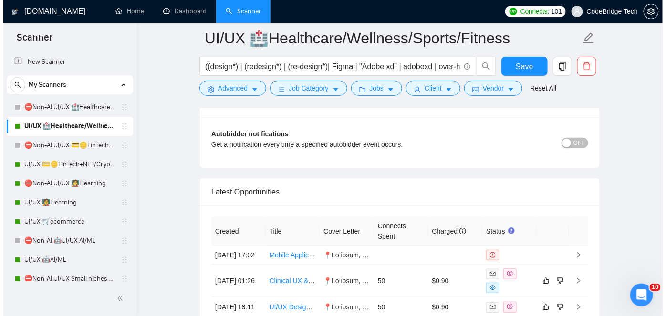
scroll to position [2550, 0]
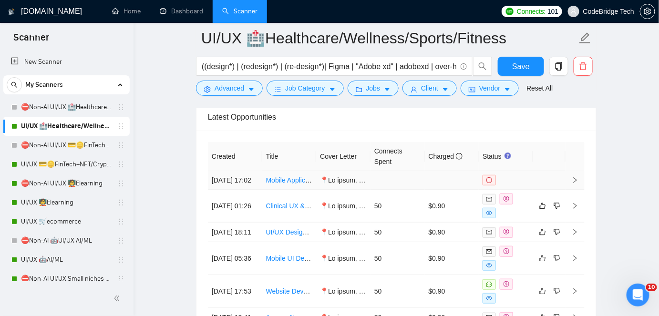
click at [341, 175] on td at bounding box center [343, 180] width 54 height 19
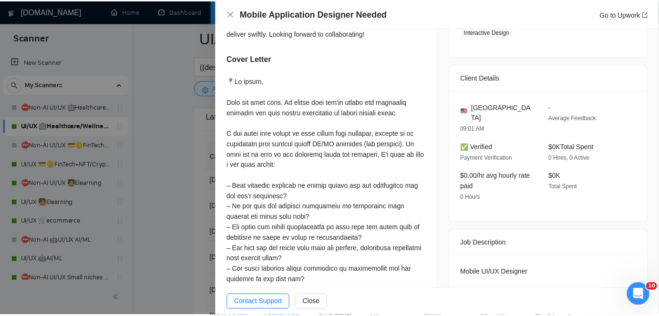
scroll to position [303, 0]
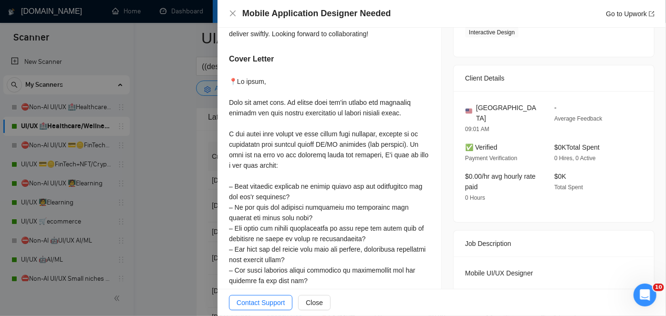
drag, startPoint x: 384, startPoint y: 225, endPoint x: 230, endPoint y: 82, distance: 210.3
click at [230, 82] on div at bounding box center [329, 254] width 201 height 357
copy div "📍Hi there, Just saw your post. It sounds like you're aiming for something speci…"
click at [315, 129] on div at bounding box center [329, 254] width 201 height 357
click at [176, 176] on div at bounding box center [333, 158] width 666 height 316
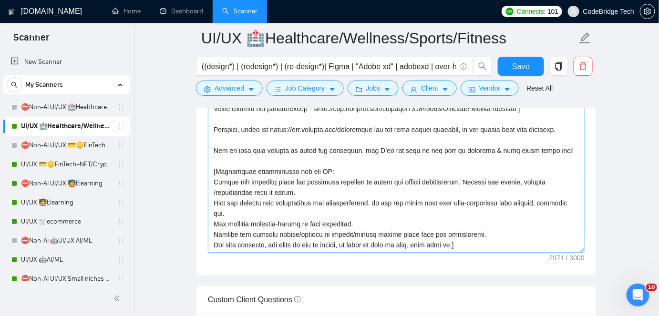
scroll to position [1206, 0]
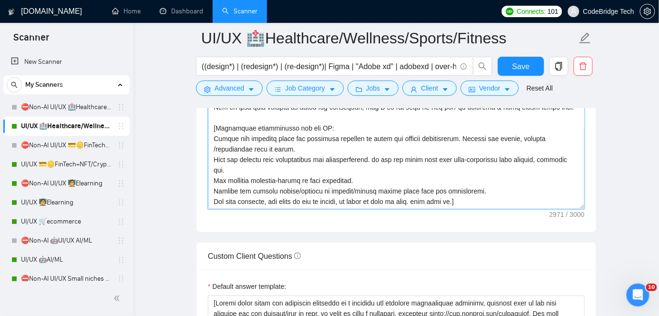
click at [270, 162] on textarea "Cover letter template:" at bounding box center [396, 102] width 377 height 215
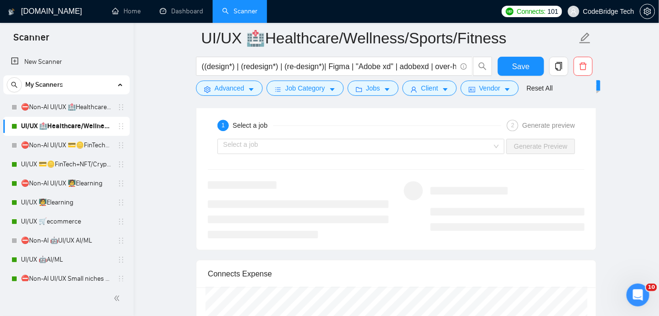
scroll to position [1986, 0]
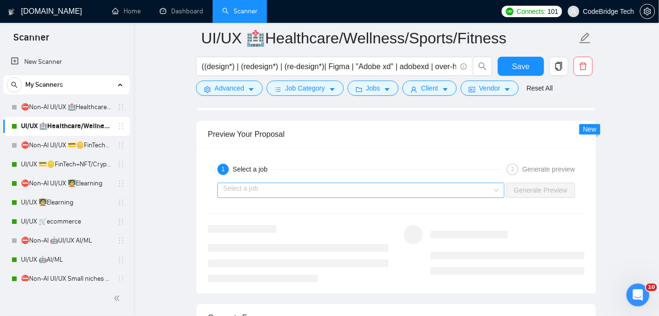
click at [449, 185] on input "search" at bounding box center [357, 190] width 269 height 14
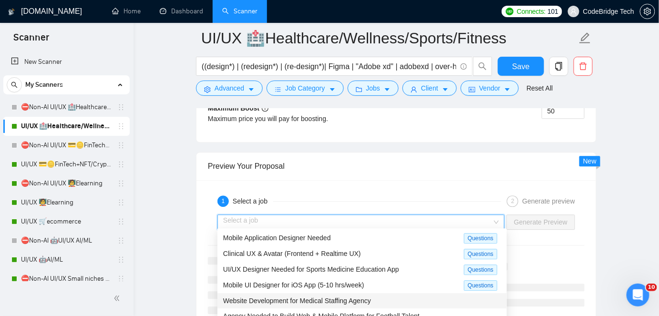
scroll to position [1943, 0]
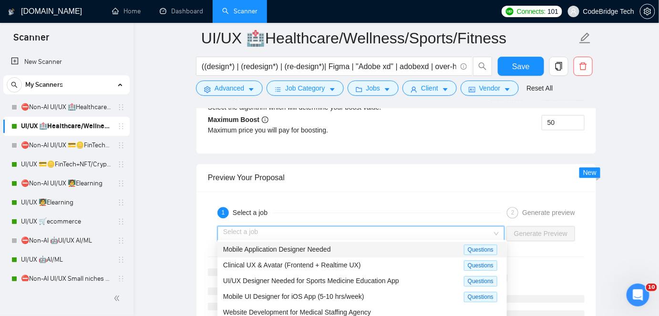
click at [327, 247] on span "Mobile Application Designer Needed" at bounding box center [277, 250] width 108 height 8
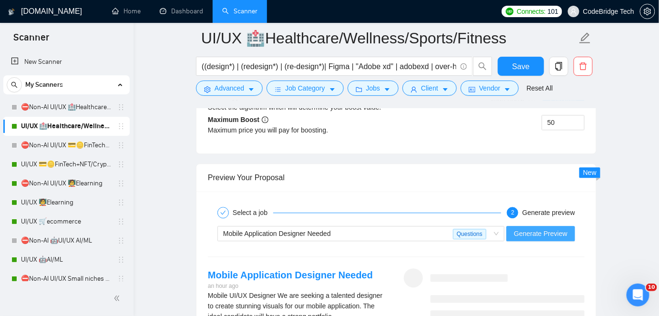
click at [523, 229] on span "Generate Preview" at bounding box center [540, 233] width 53 height 10
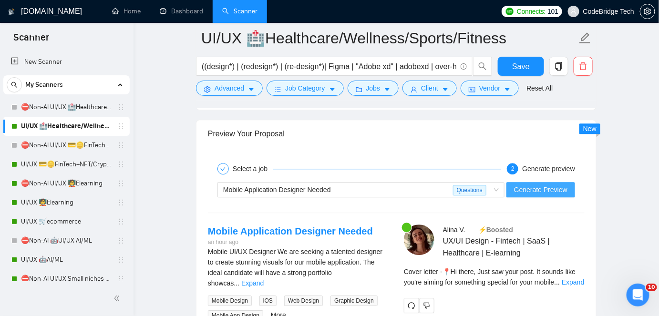
scroll to position [2073, 0]
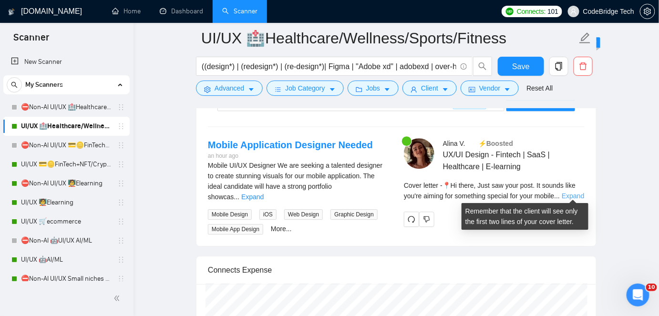
click at [579, 193] on link "Expand" at bounding box center [573, 196] width 22 height 8
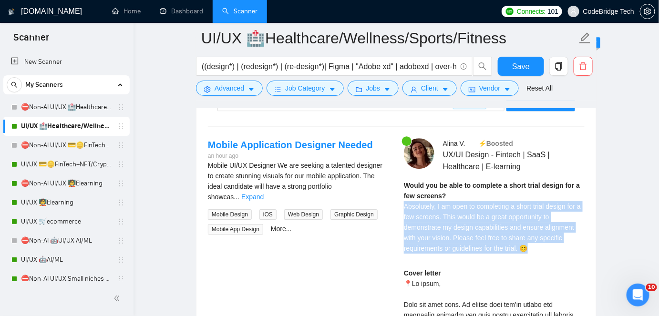
drag, startPoint x: 403, startPoint y: 204, endPoint x: 543, endPoint y: 256, distance: 149.1
copy span "Absolutely, I am open to completing a short trial design for a few screens. Thi…"
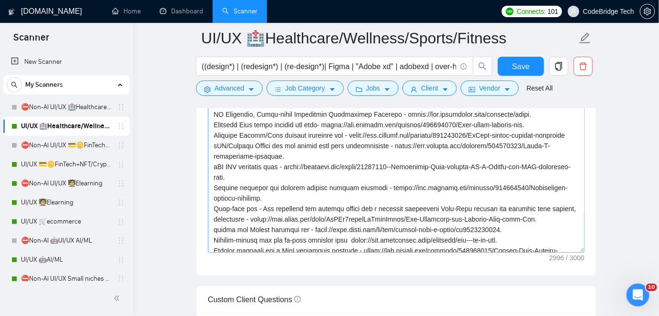
scroll to position [0, 0]
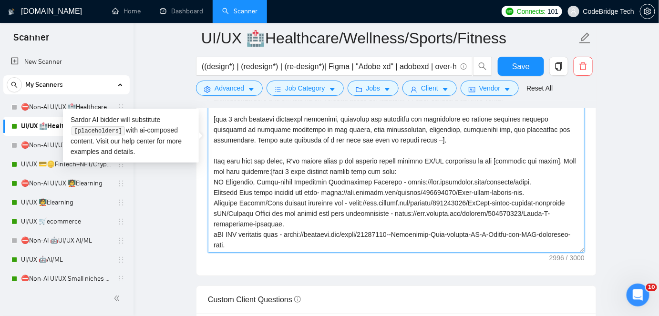
click at [375, 137] on textarea "Cover letter template:" at bounding box center [396, 145] width 377 height 215
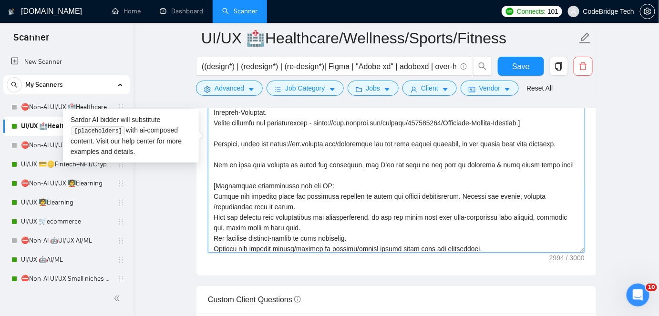
scroll to position [241, 0]
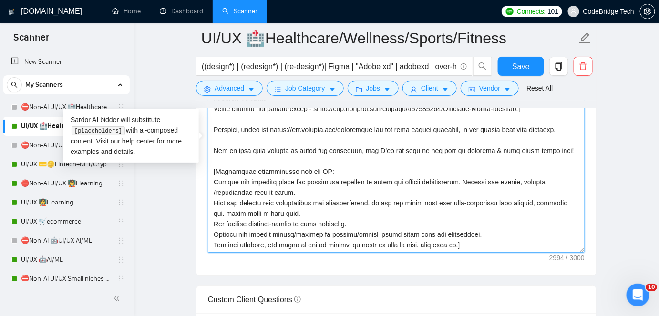
drag, startPoint x: 294, startPoint y: 216, endPoint x: 224, endPoint y: 214, distance: 70.6
click at [224, 214] on textarea "Cover letter template:" at bounding box center [396, 145] width 377 height 215
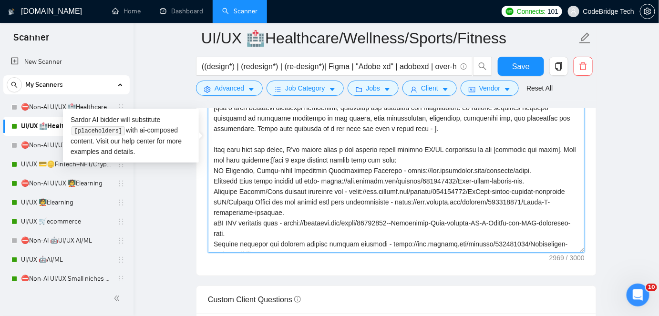
scroll to position [0, 0]
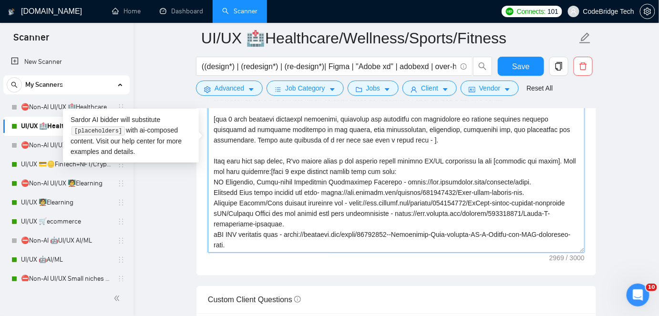
click at [363, 136] on textarea "Cover letter template:" at bounding box center [396, 145] width 377 height 215
click at [358, 137] on textarea "Cover letter template:" at bounding box center [396, 145] width 377 height 215
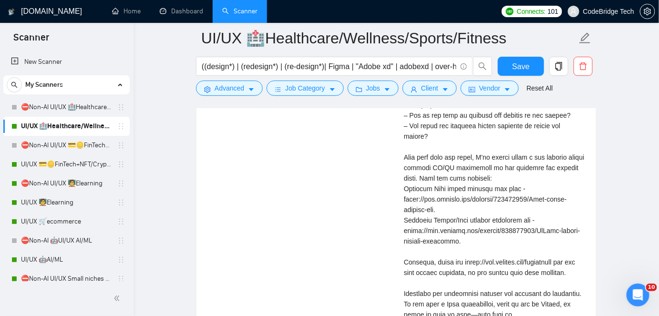
scroll to position [2594, 0]
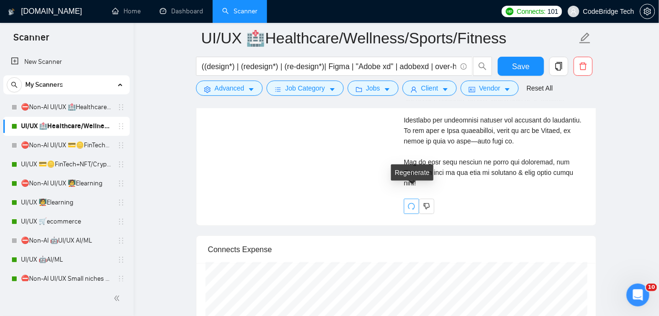
type textarea "📍Hi there, Just saw your post. It sounds like you're aiming for something speci…"
click at [412, 203] on icon "redo" at bounding box center [412, 207] width 8 height 8
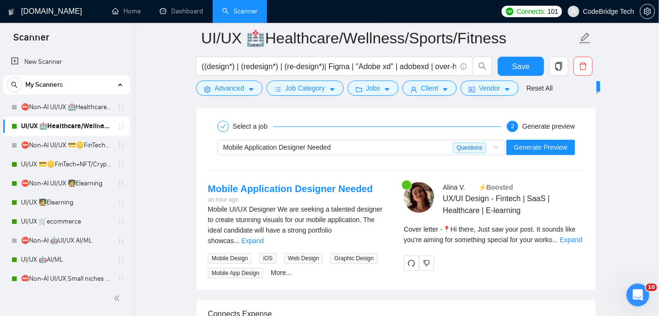
scroll to position [2030, 0]
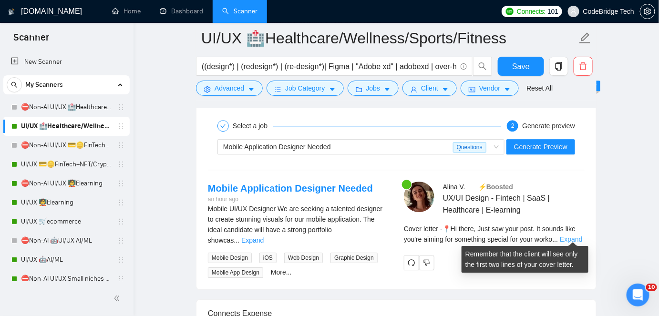
click at [566, 236] on link "Expand" at bounding box center [571, 240] width 22 height 8
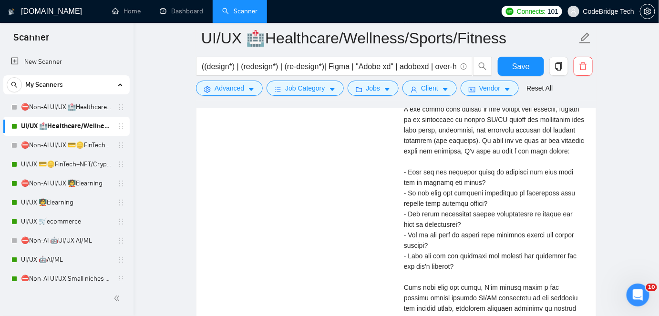
scroll to position [2333, 0]
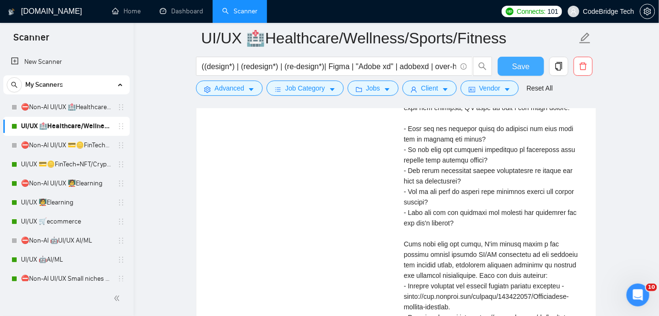
click at [522, 64] on span "Save" at bounding box center [520, 67] width 17 height 12
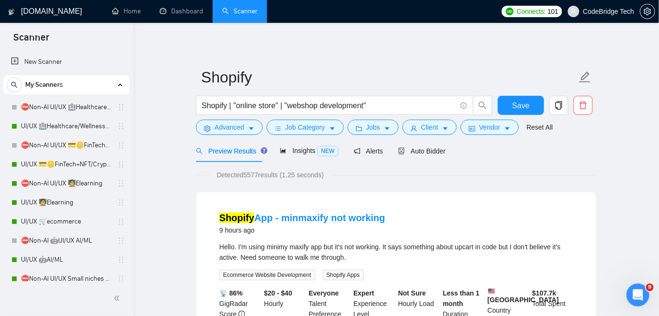
scroll to position [446, 0]
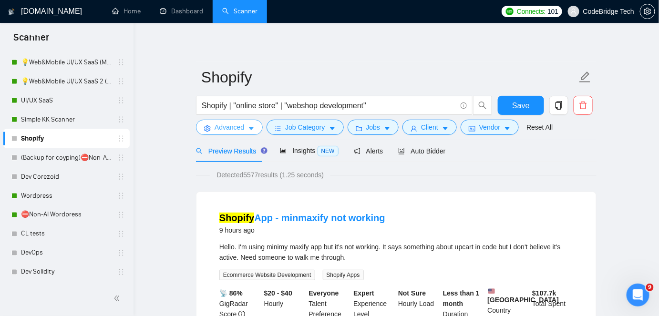
click at [250, 130] on icon "caret-down" at bounding box center [251, 129] width 5 height 3
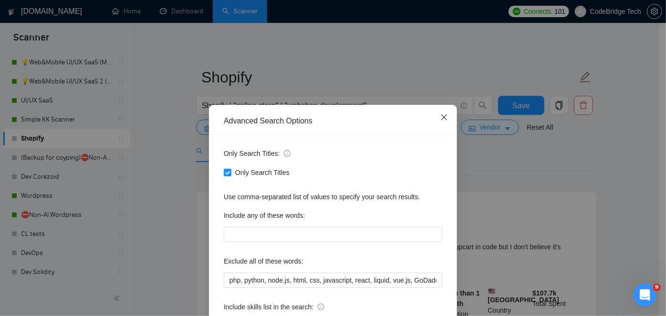
click at [440, 115] on icon "close" at bounding box center [444, 118] width 8 height 8
